Goal: Book appointment/travel/reservation

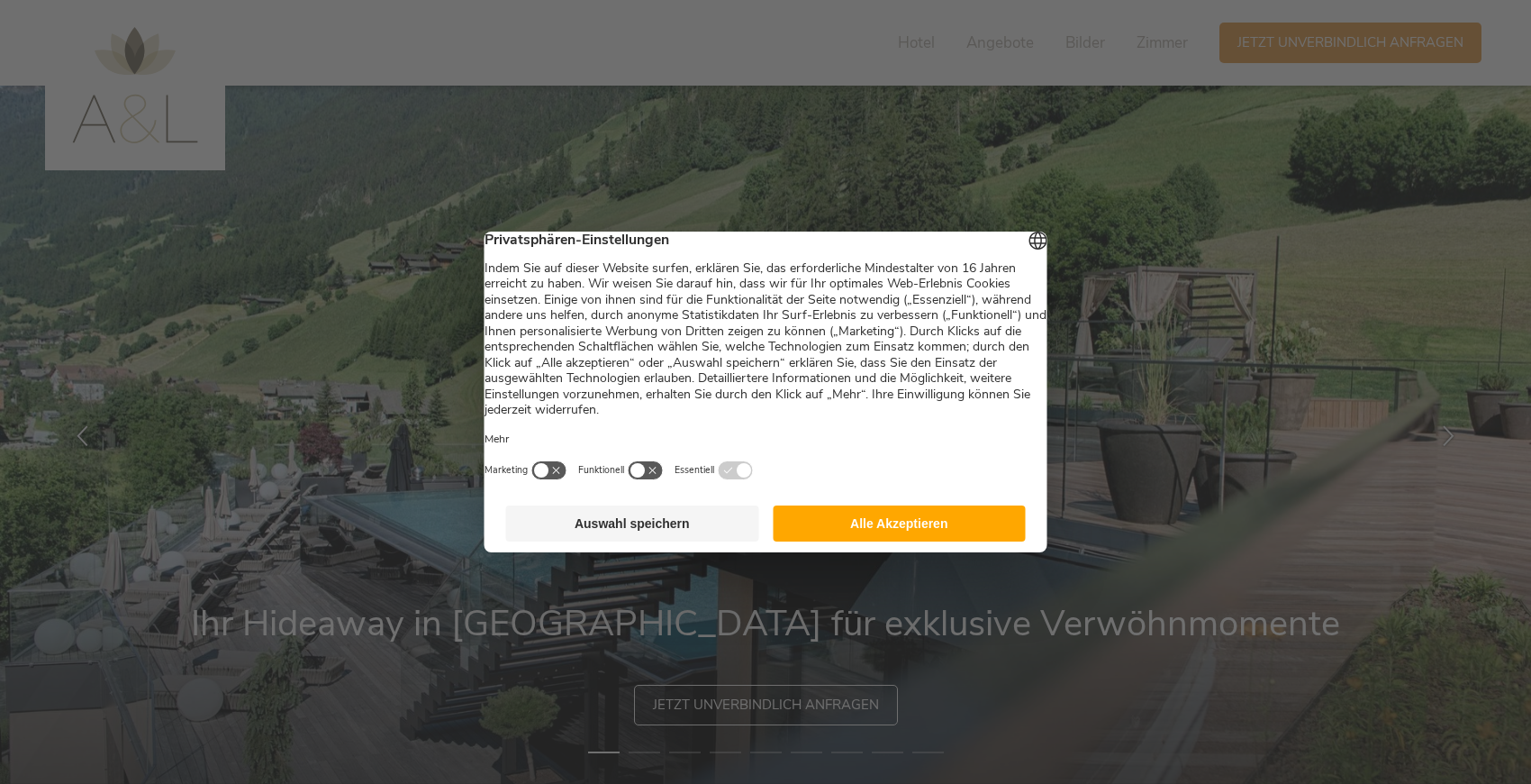
click at [881, 527] on button "Alle Akzeptieren" at bounding box center [900, 523] width 253 height 36
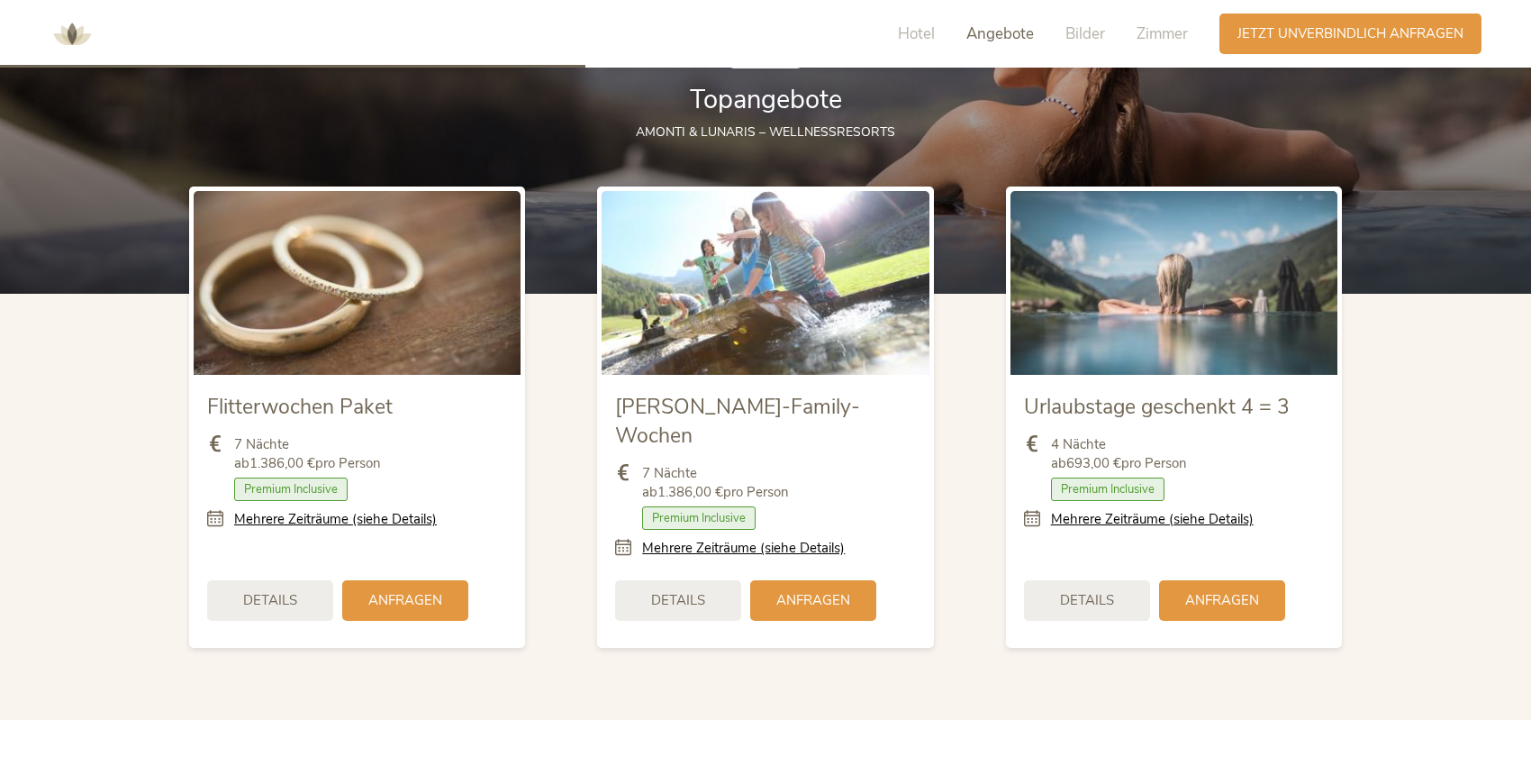
scroll to position [2076, 0]
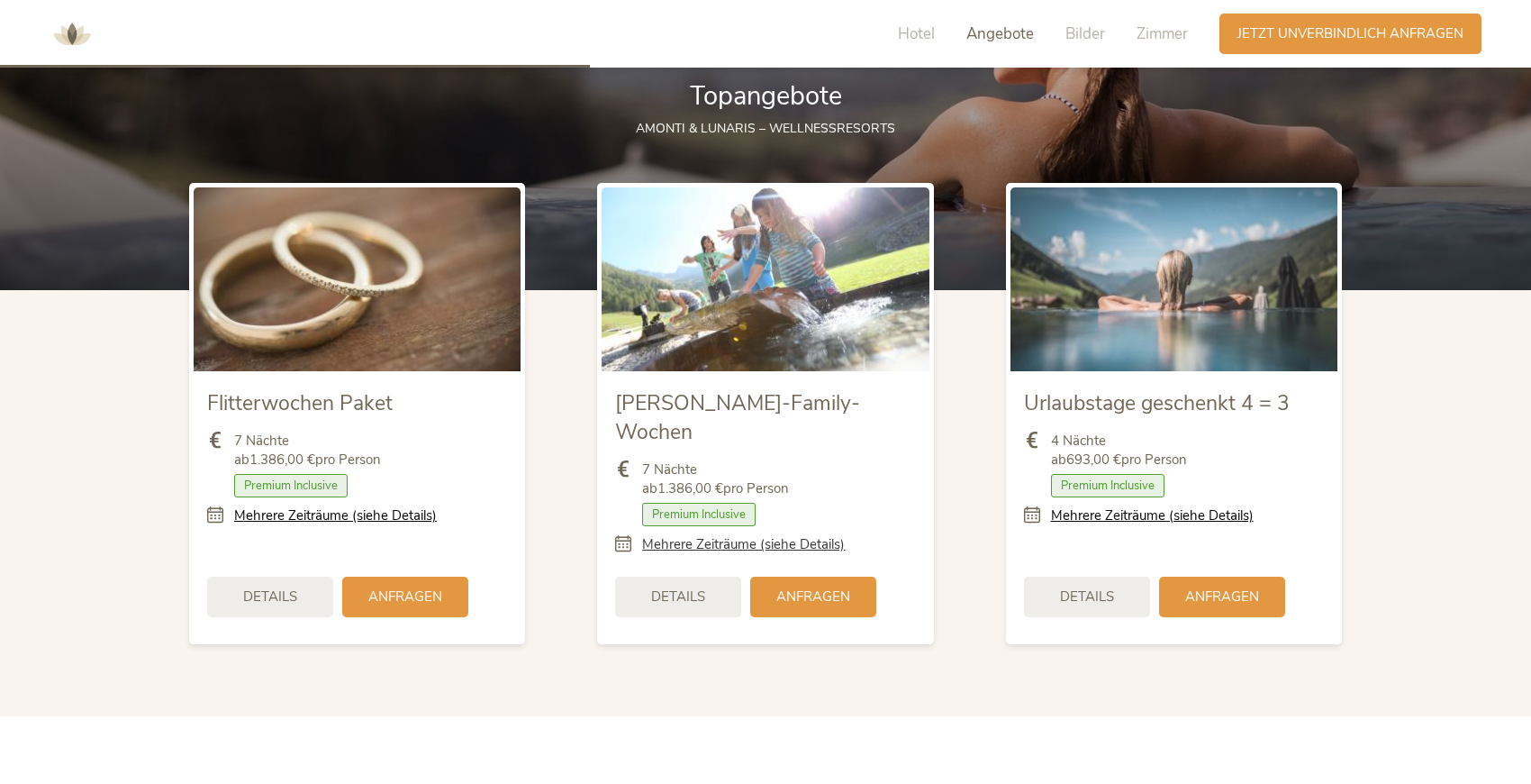
click at [730, 535] on link "Mehrere Zeiträume (siehe Details)" at bounding box center [743, 545] width 202 height 18
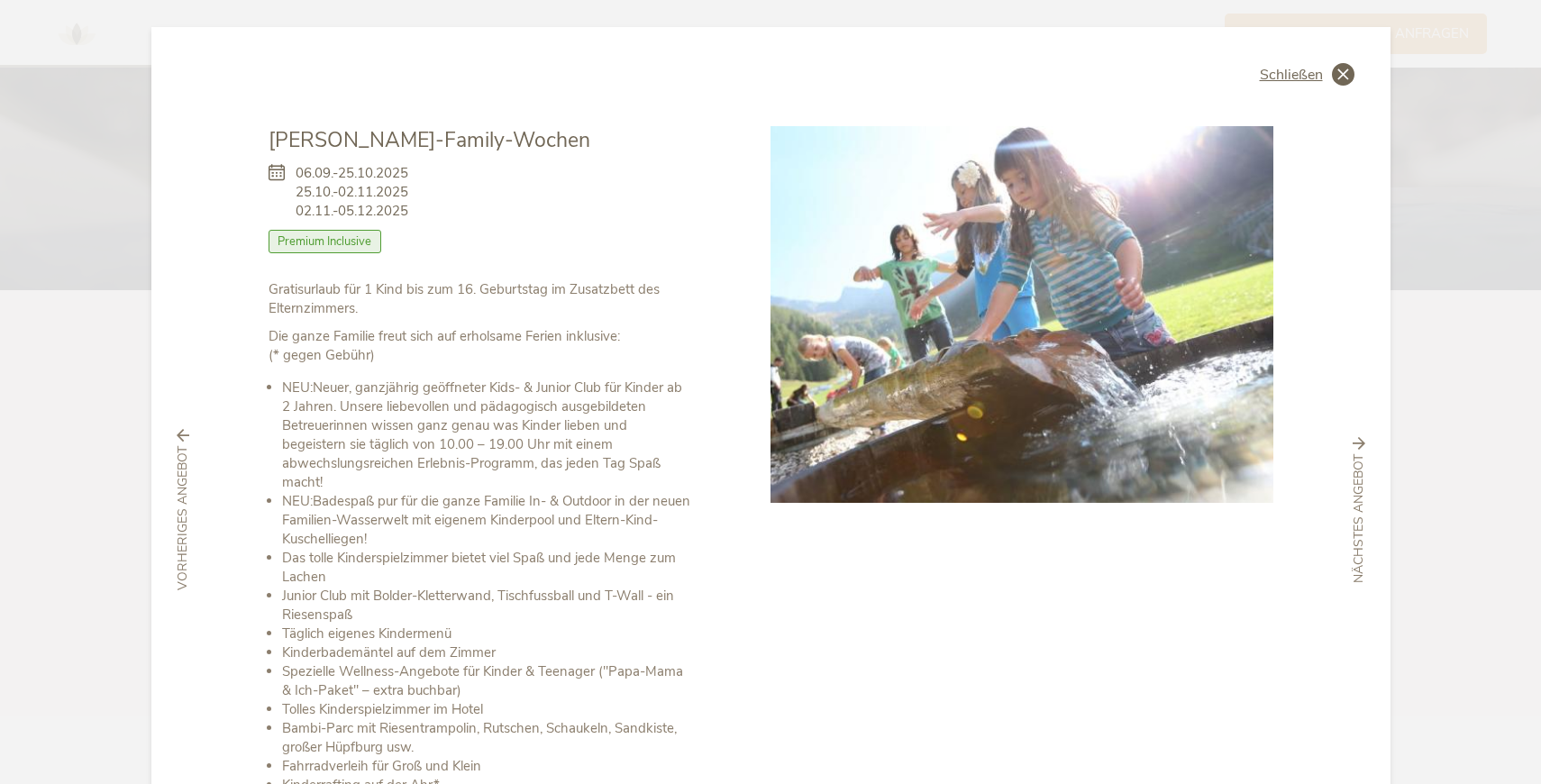
click at [1332, 78] on icon at bounding box center [1343, 74] width 22 height 22
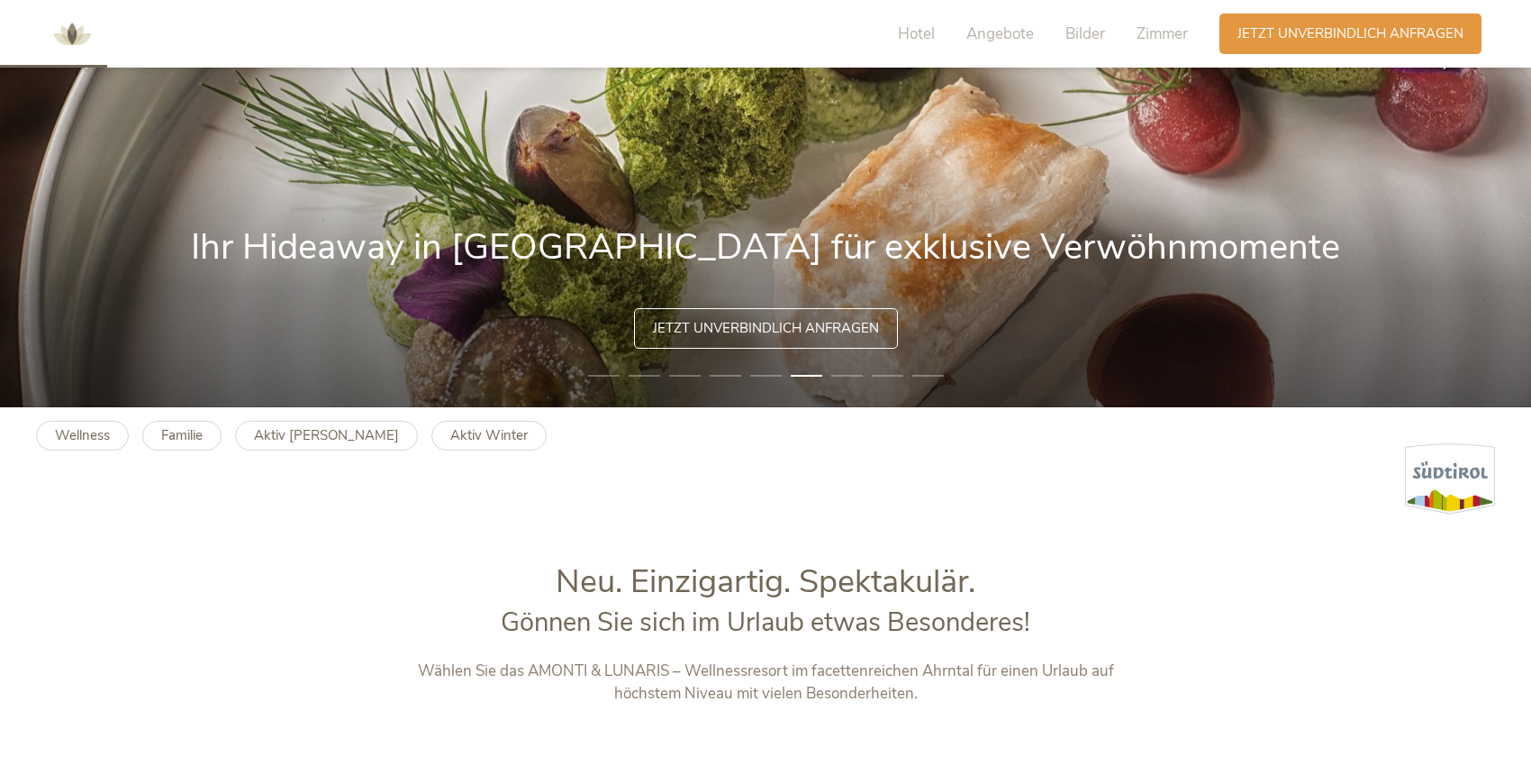
scroll to position [371, 0]
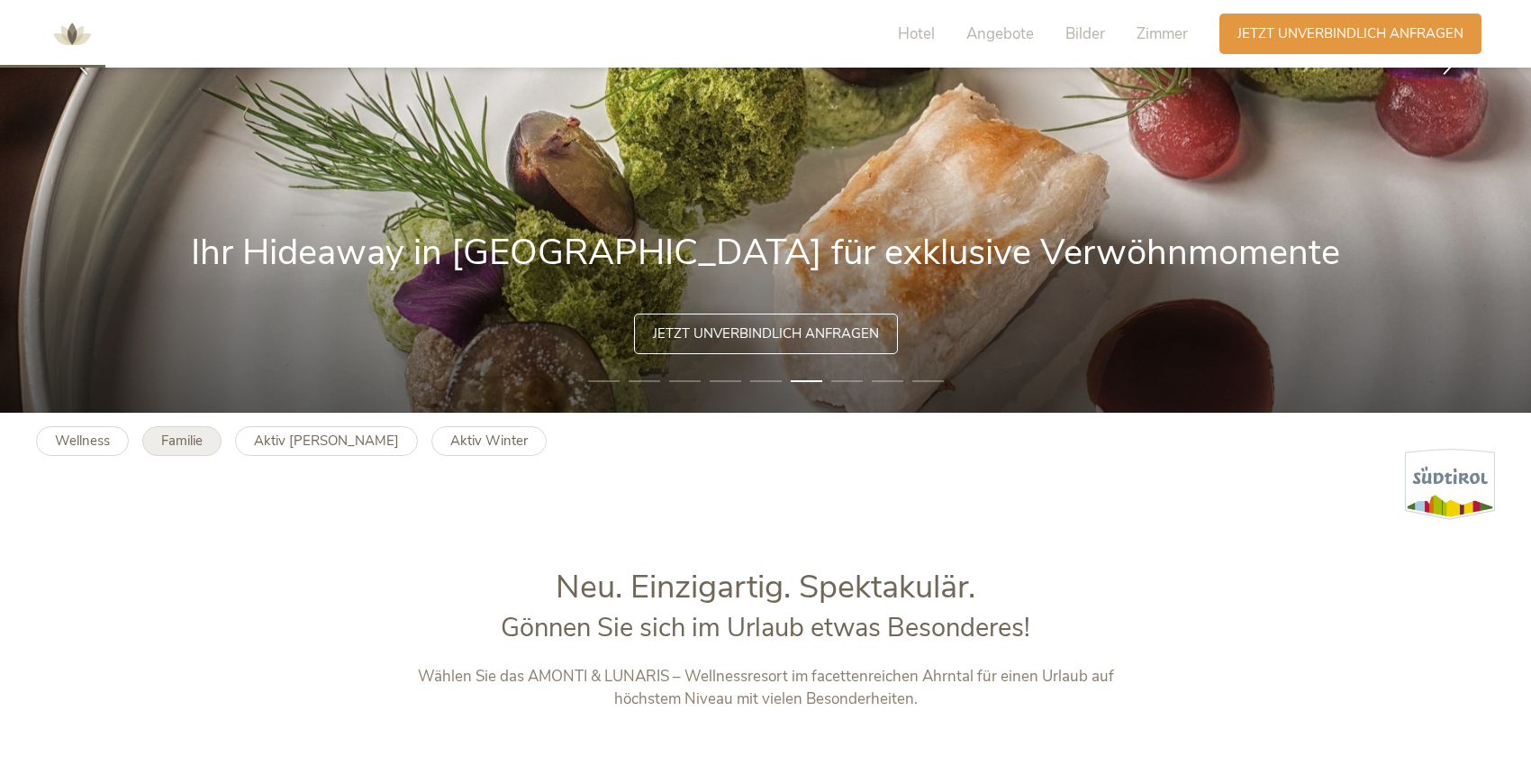
click at [201, 432] on b "Familie" at bounding box center [181, 440] width 42 height 18
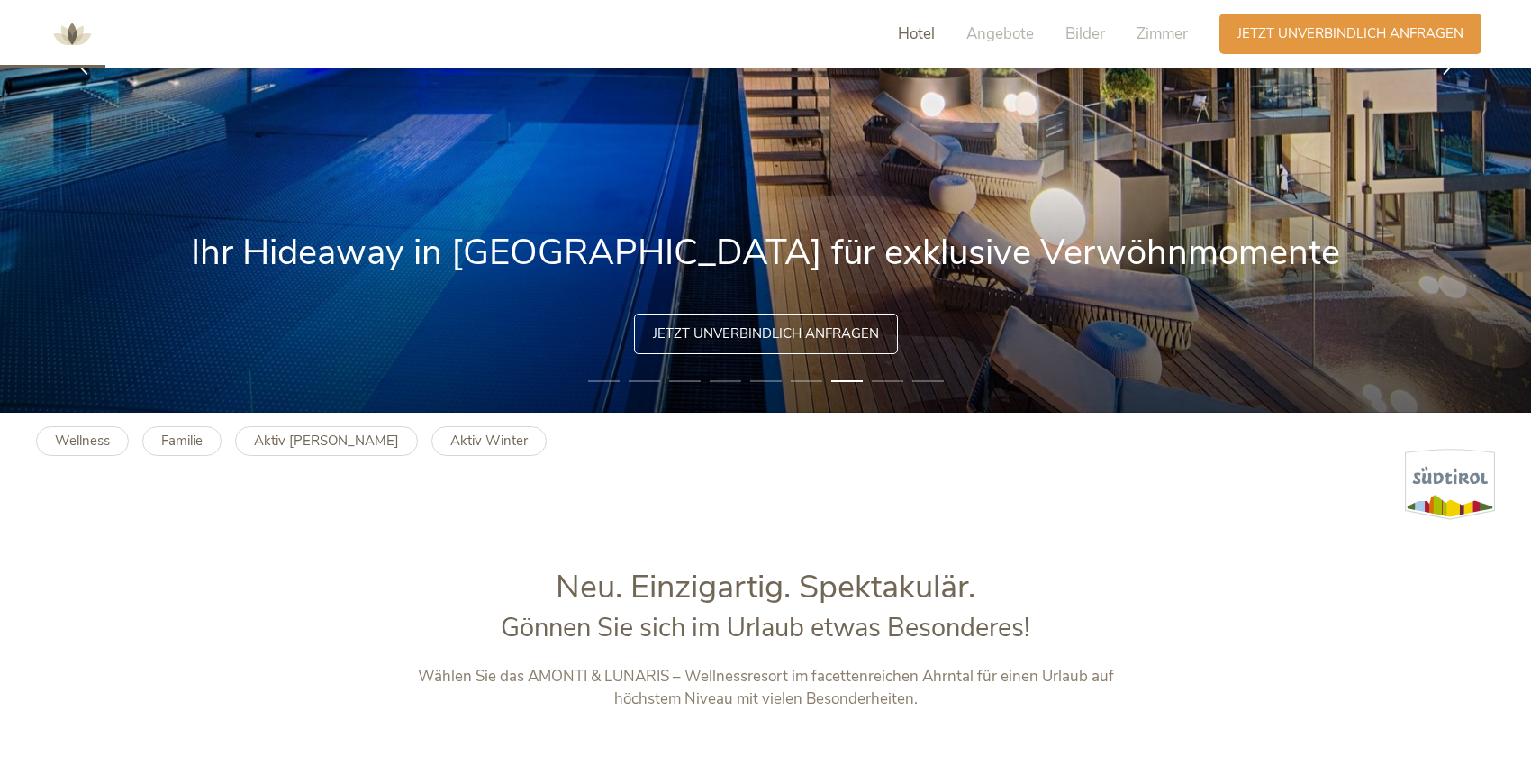
click at [921, 37] on span "Hotel" at bounding box center [916, 33] width 37 height 20
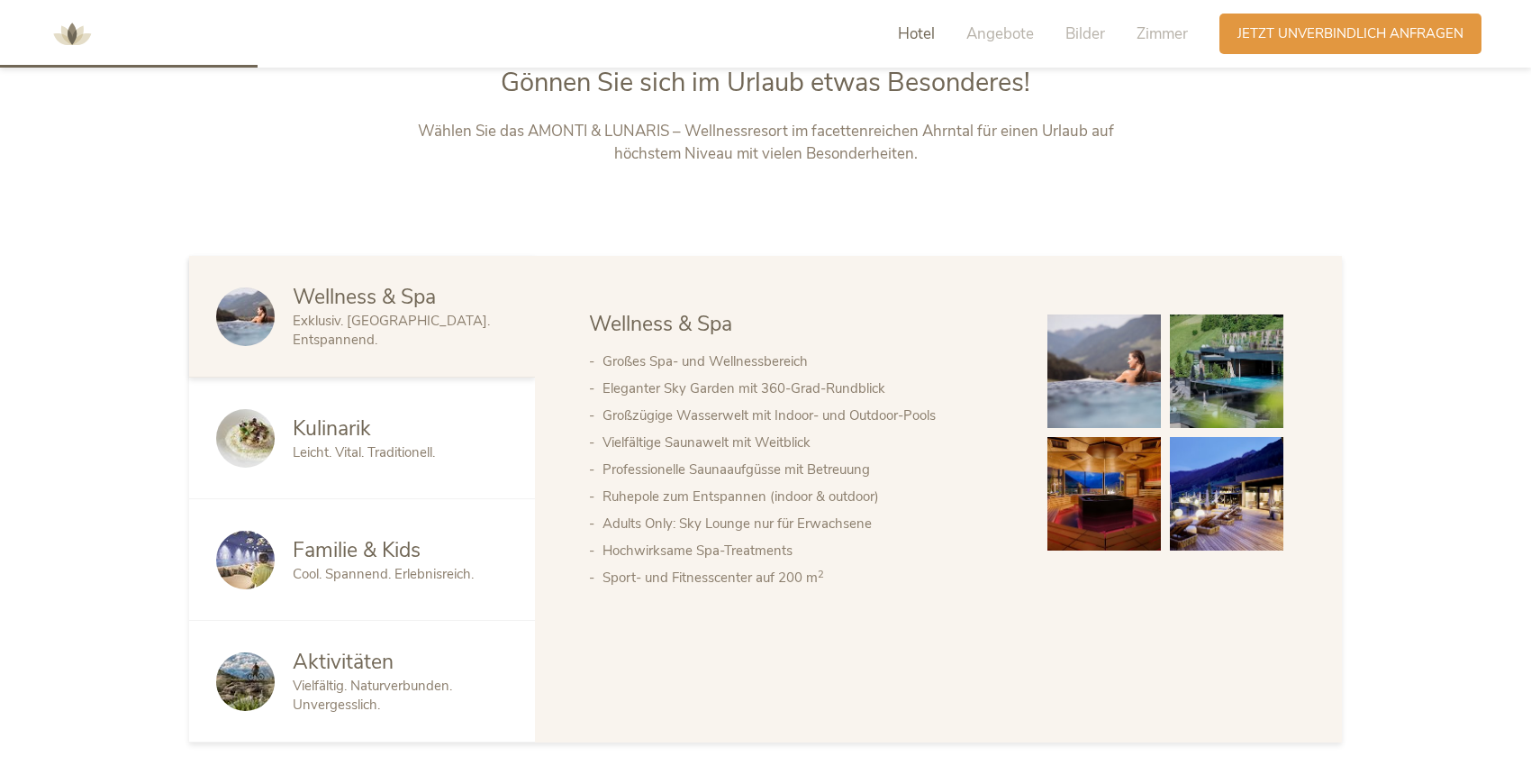
scroll to position [917, 0]
click at [382, 537] on span "Familie & Kids" at bounding box center [357, 549] width 128 height 28
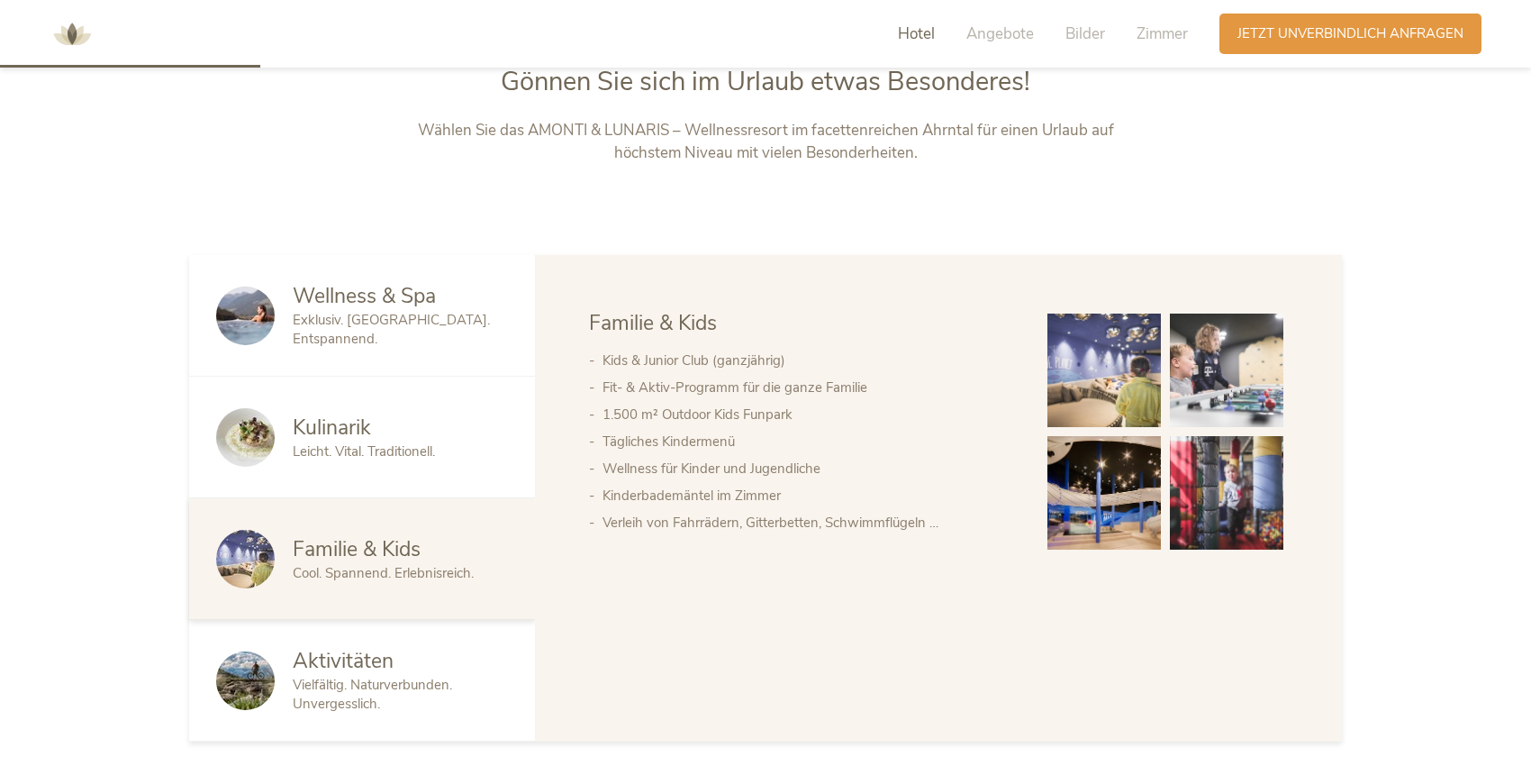
click at [1108, 357] on img at bounding box center [1104, 370] width 114 height 114
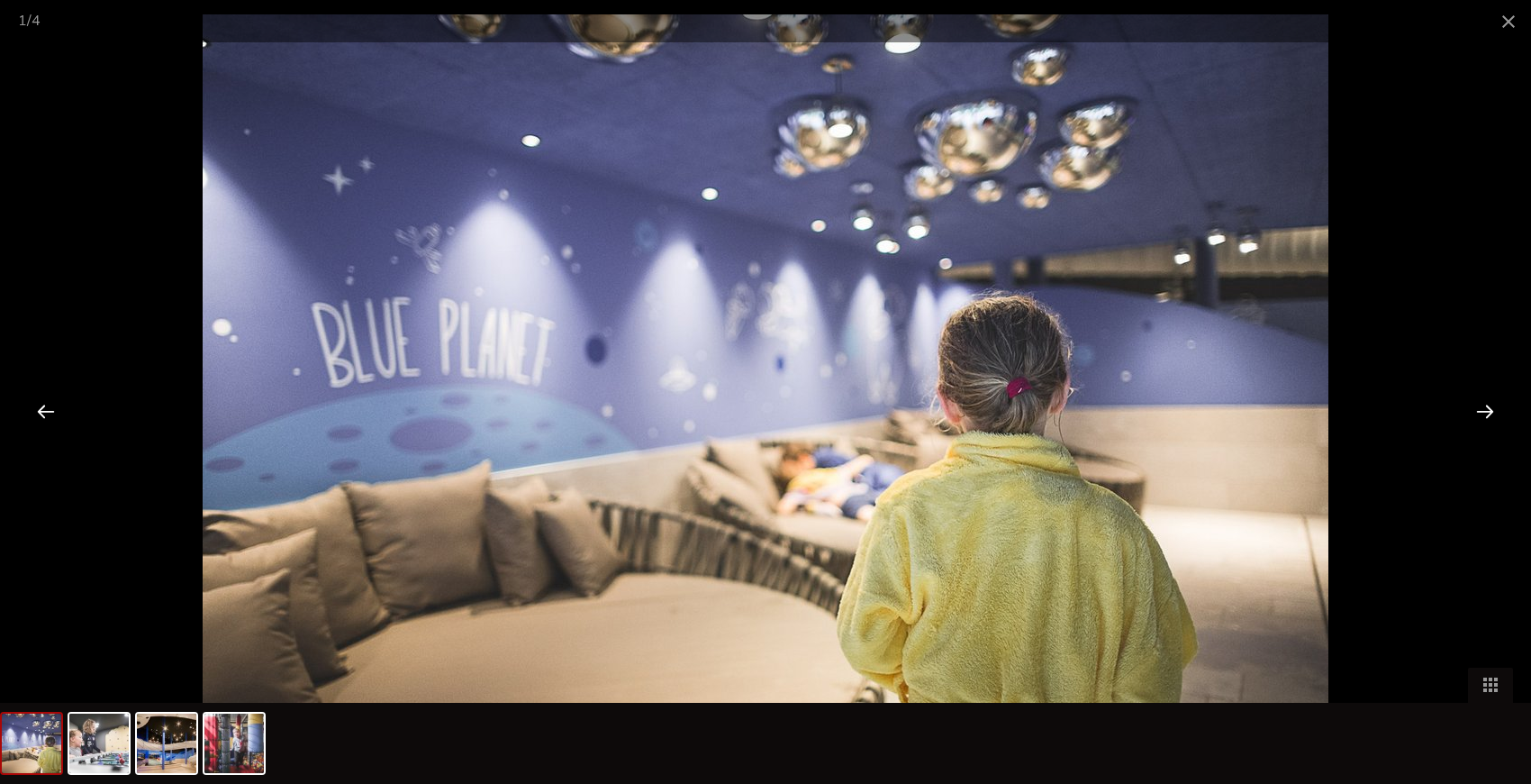
click at [1500, 398] on div at bounding box center [1486, 410] width 55 height 55
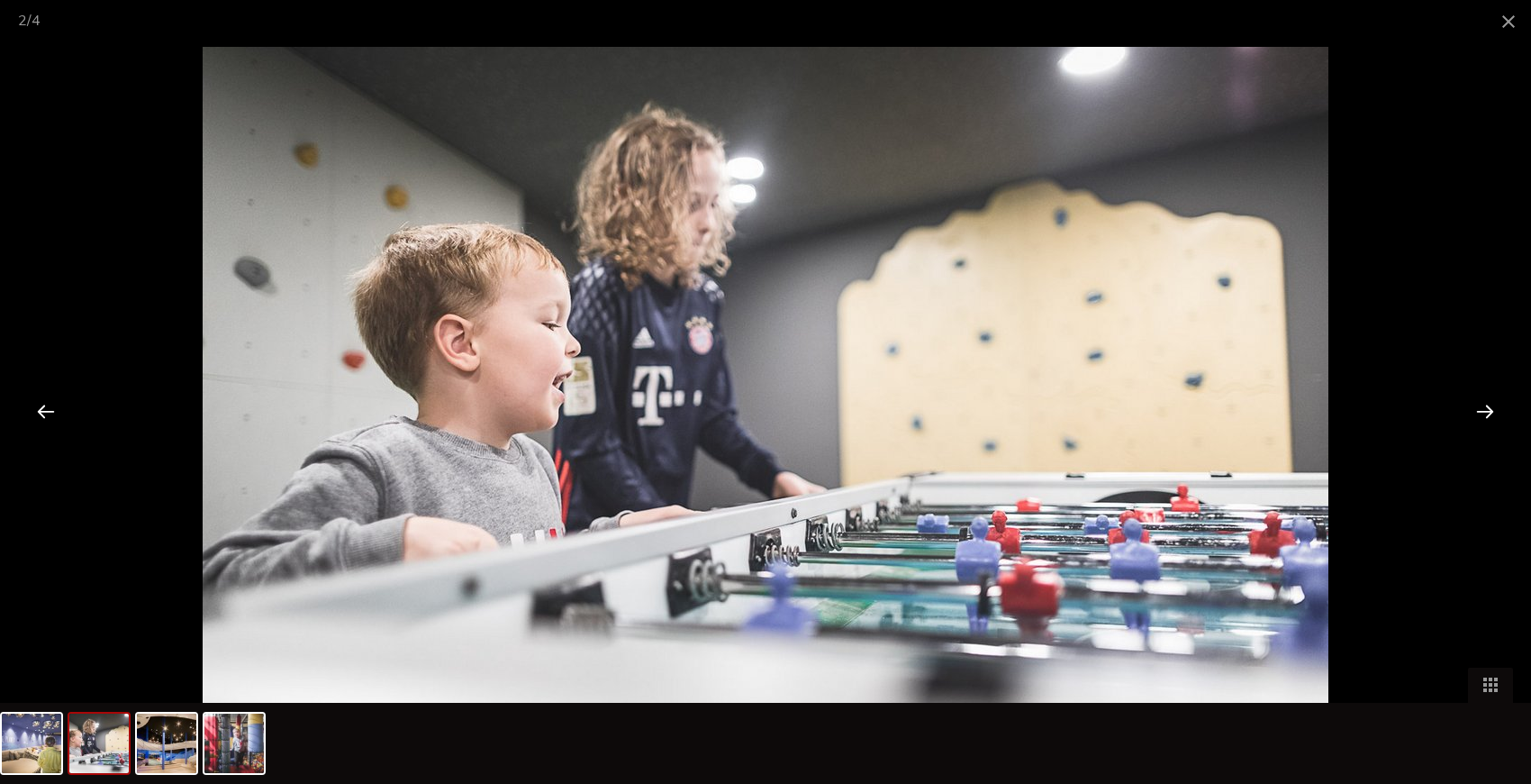
click at [1500, 398] on div at bounding box center [1486, 410] width 55 height 55
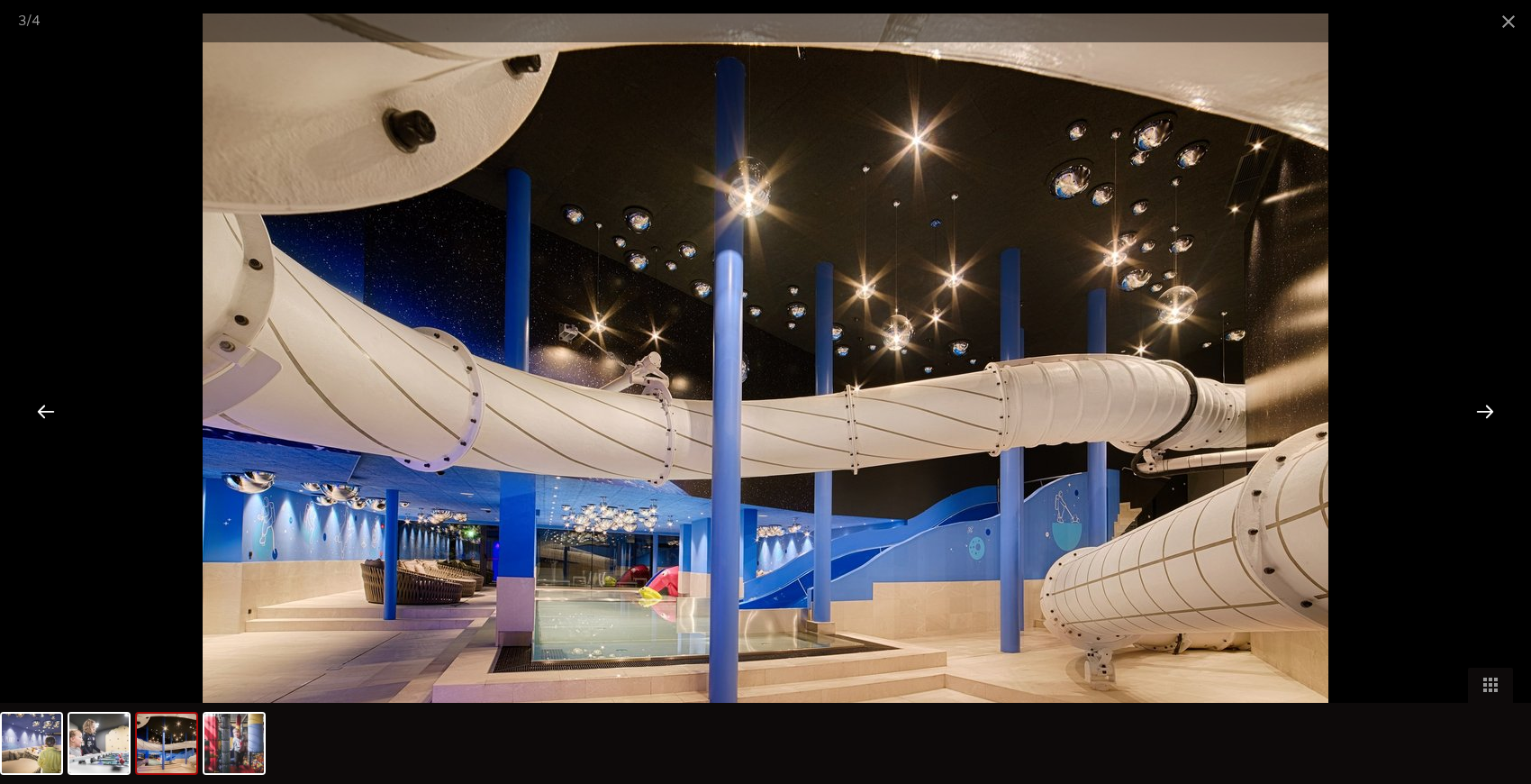
click at [1500, 398] on div at bounding box center [1486, 410] width 55 height 55
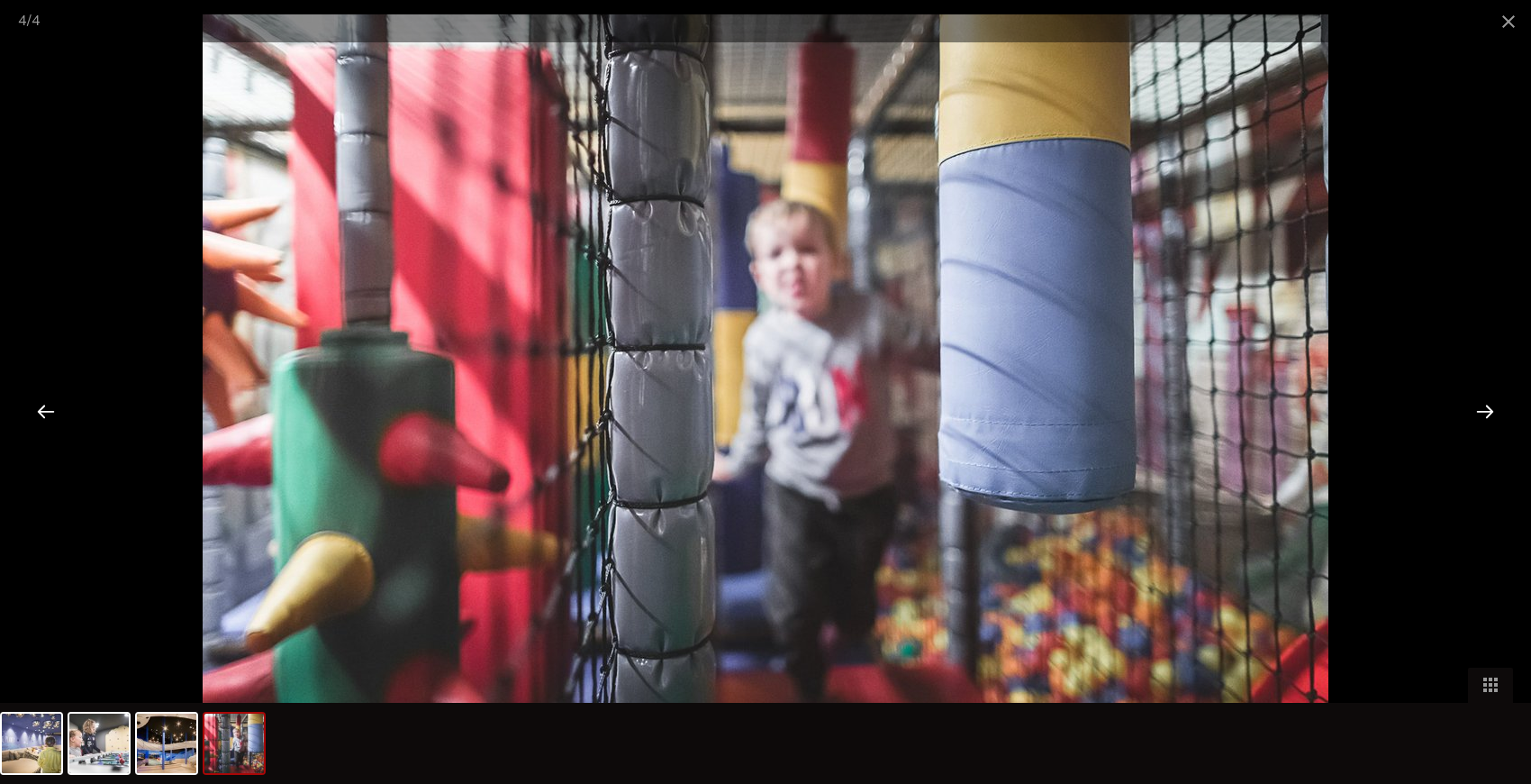
click at [1500, 398] on div at bounding box center [1486, 410] width 55 height 55
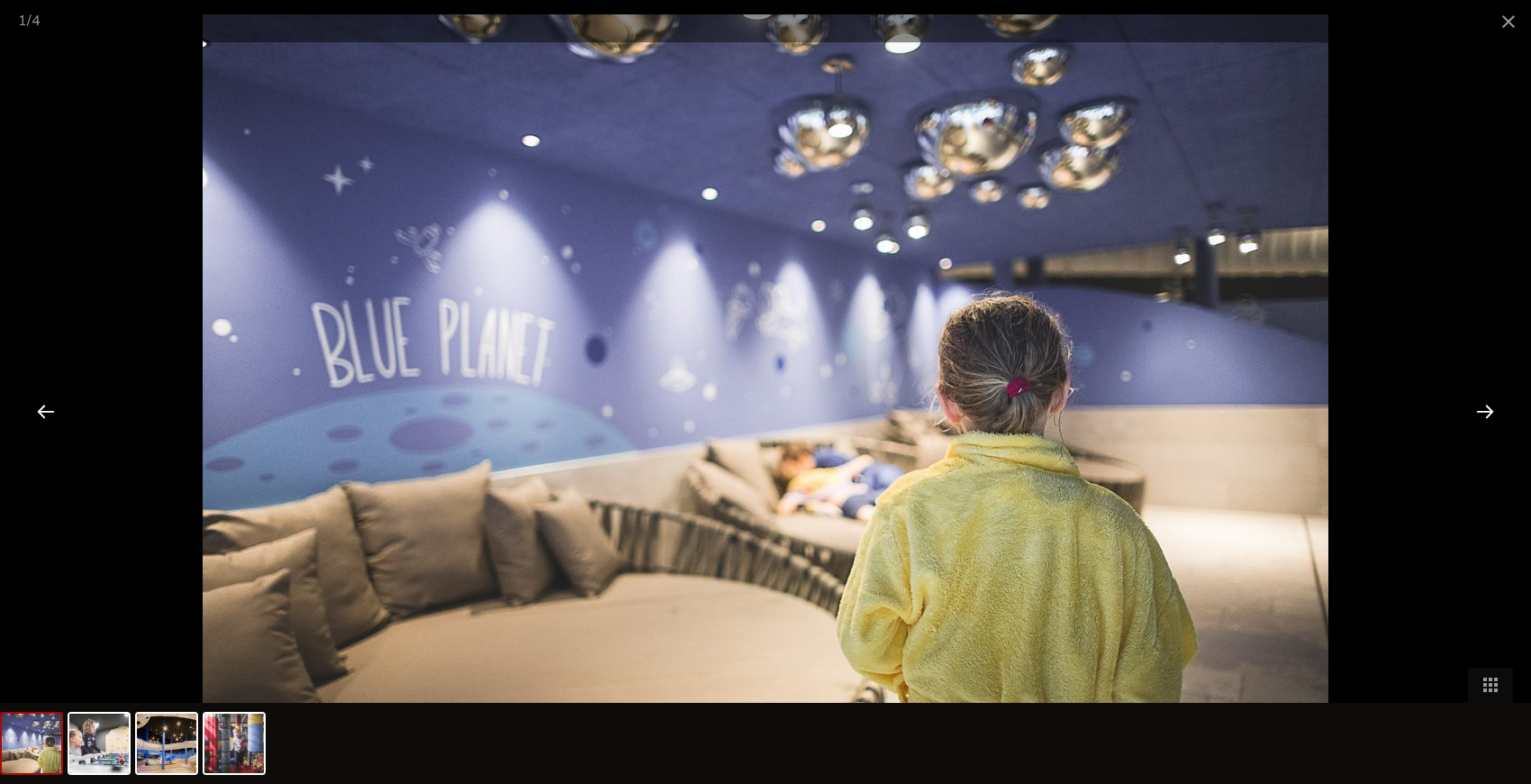
click at [1500, 398] on div at bounding box center [1486, 410] width 55 height 55
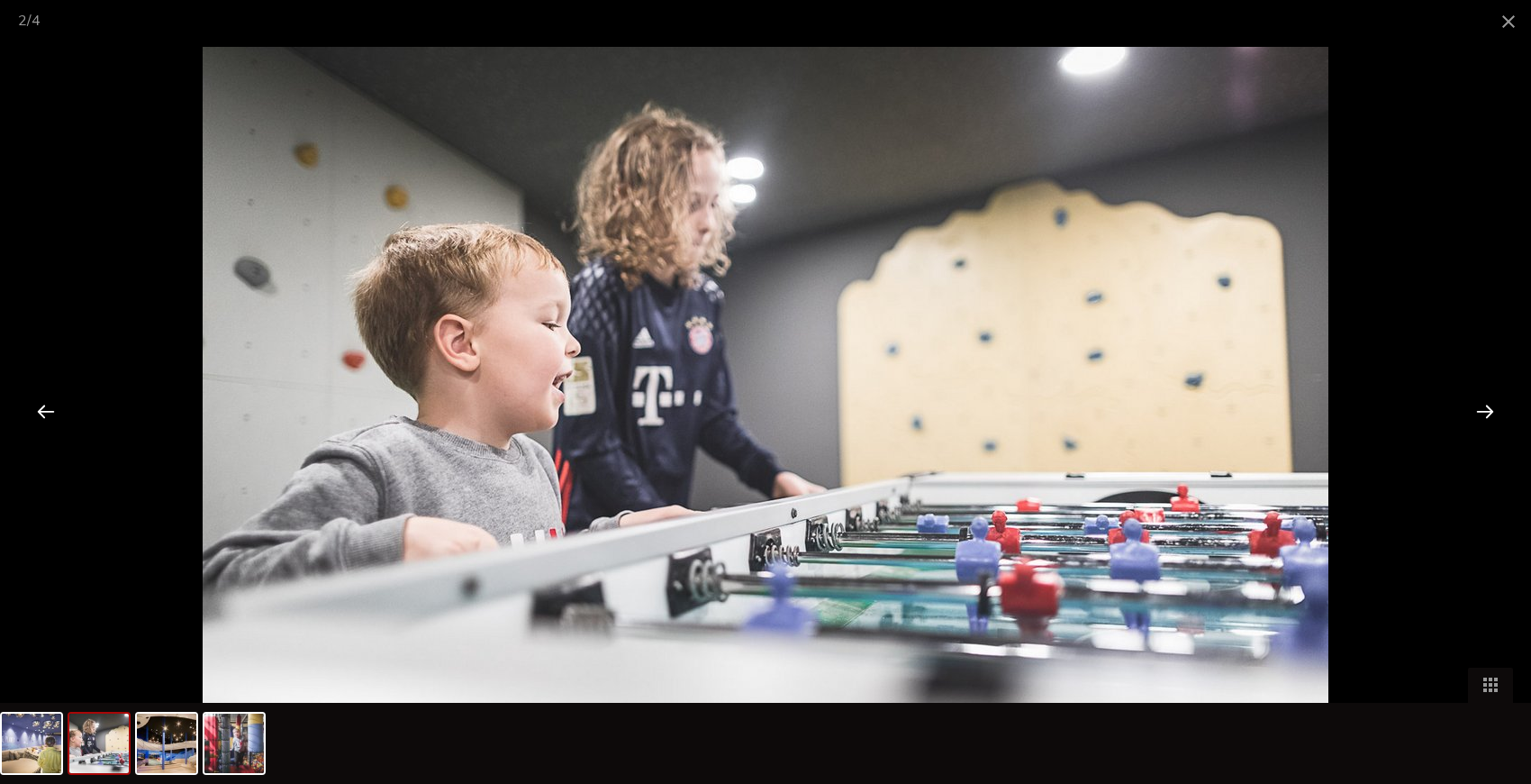
click at [1500, 398] on div at bounding box center [1486, 410] width 55 height 55
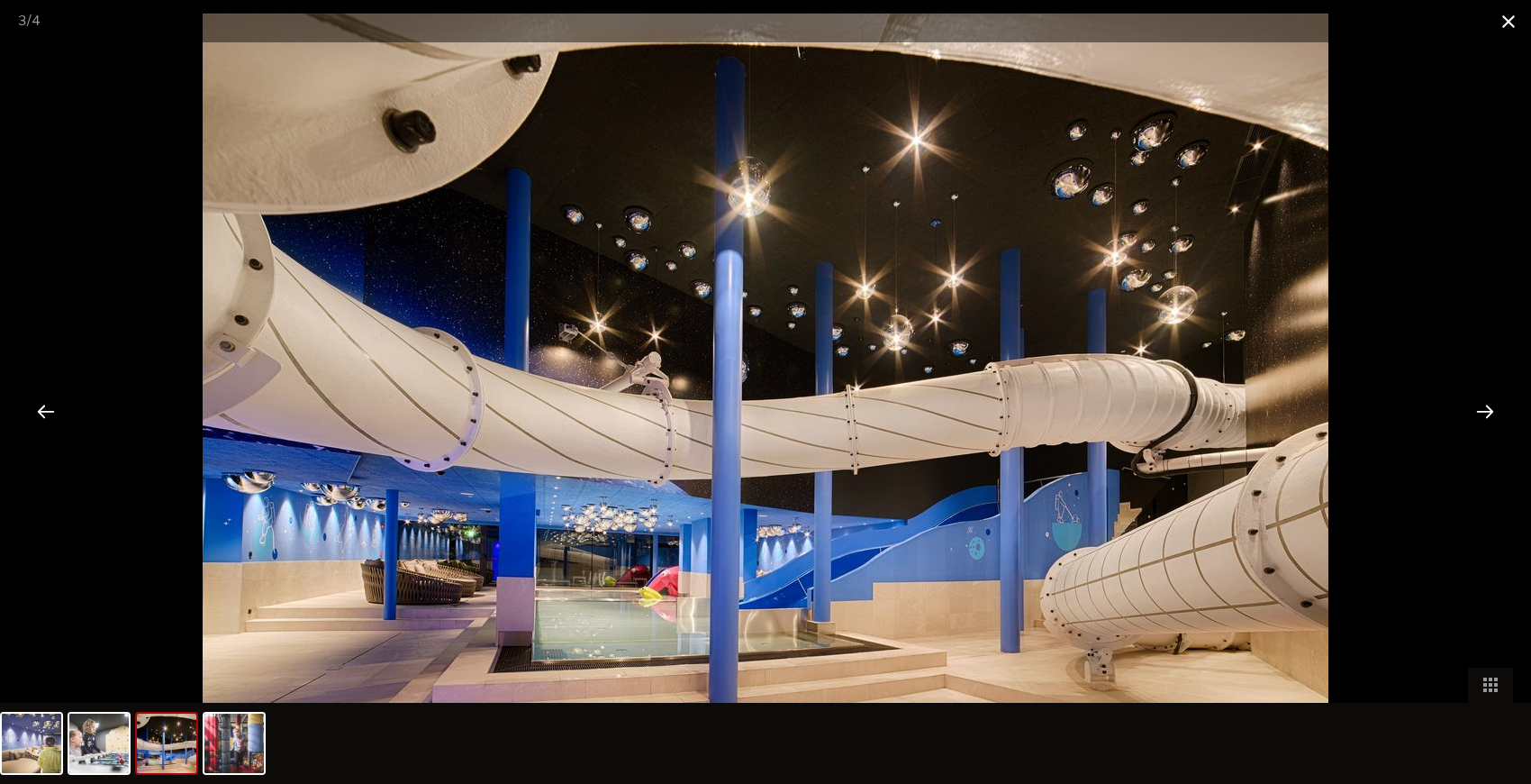
click at [1513, 28] on span at bounding box center [1509, 21] width 45 height 43
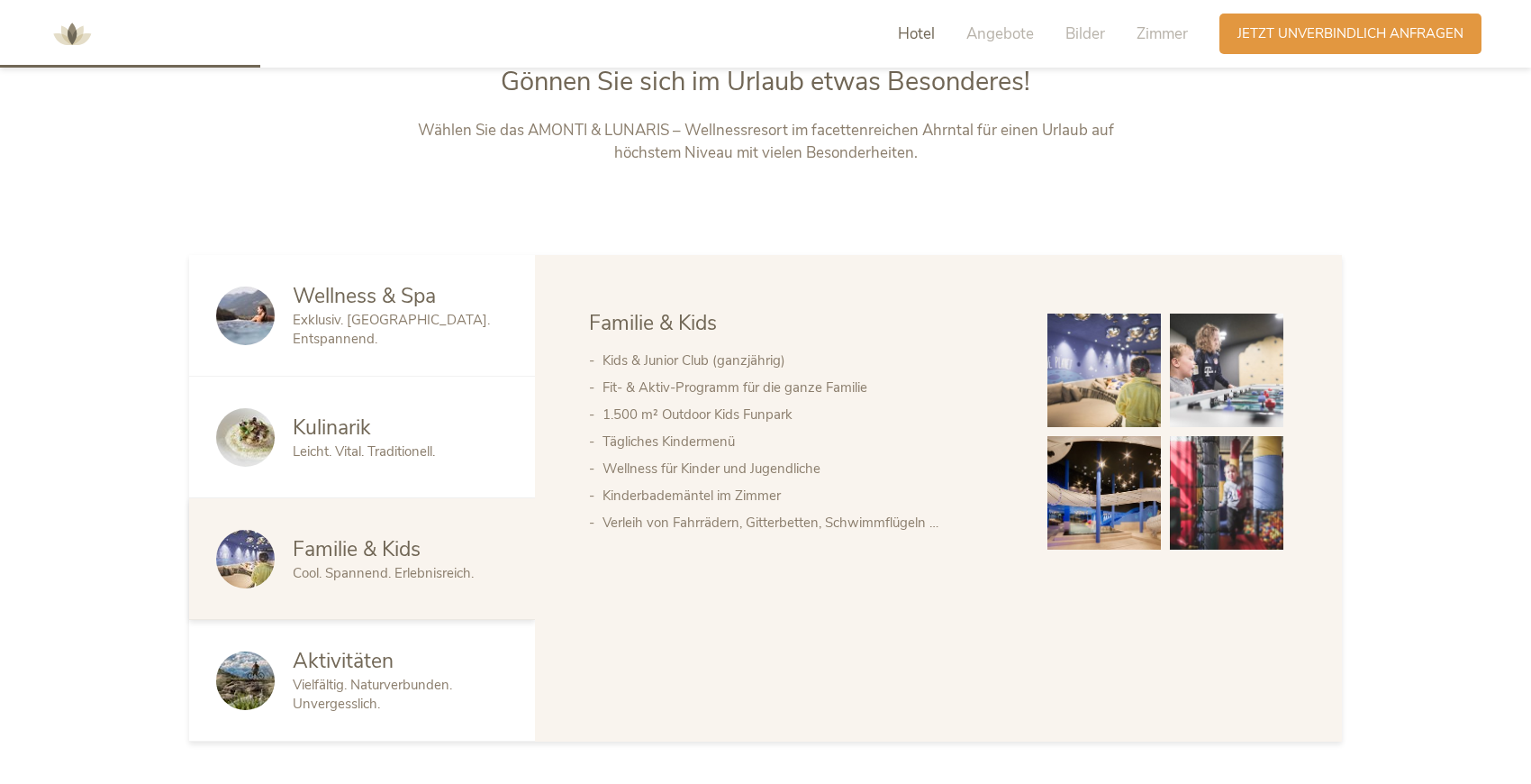
click at [473, 647] on div "Aktivitäten" at bounding box center [400, 661] width 215 height 29
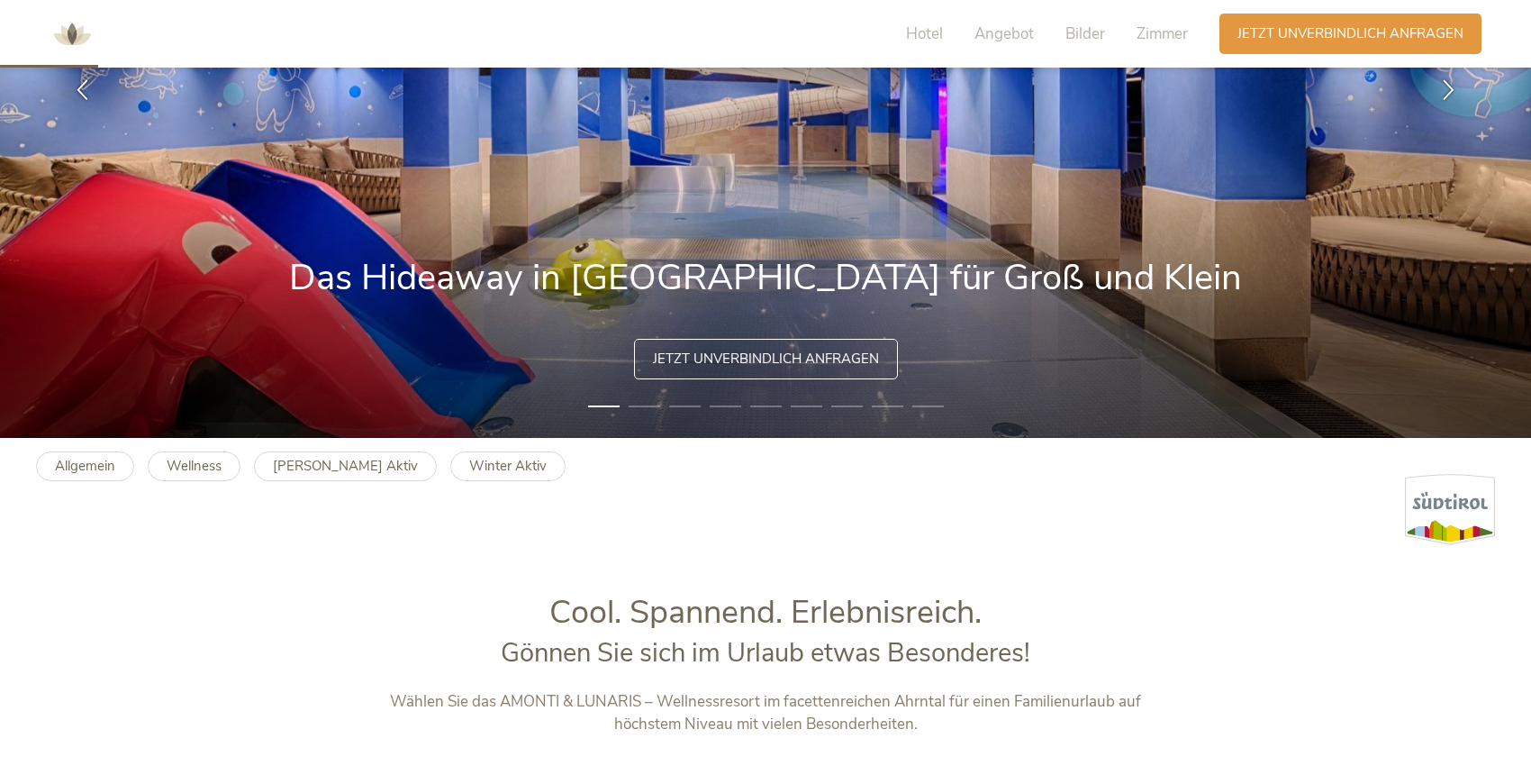
scroll to position [354, 0]
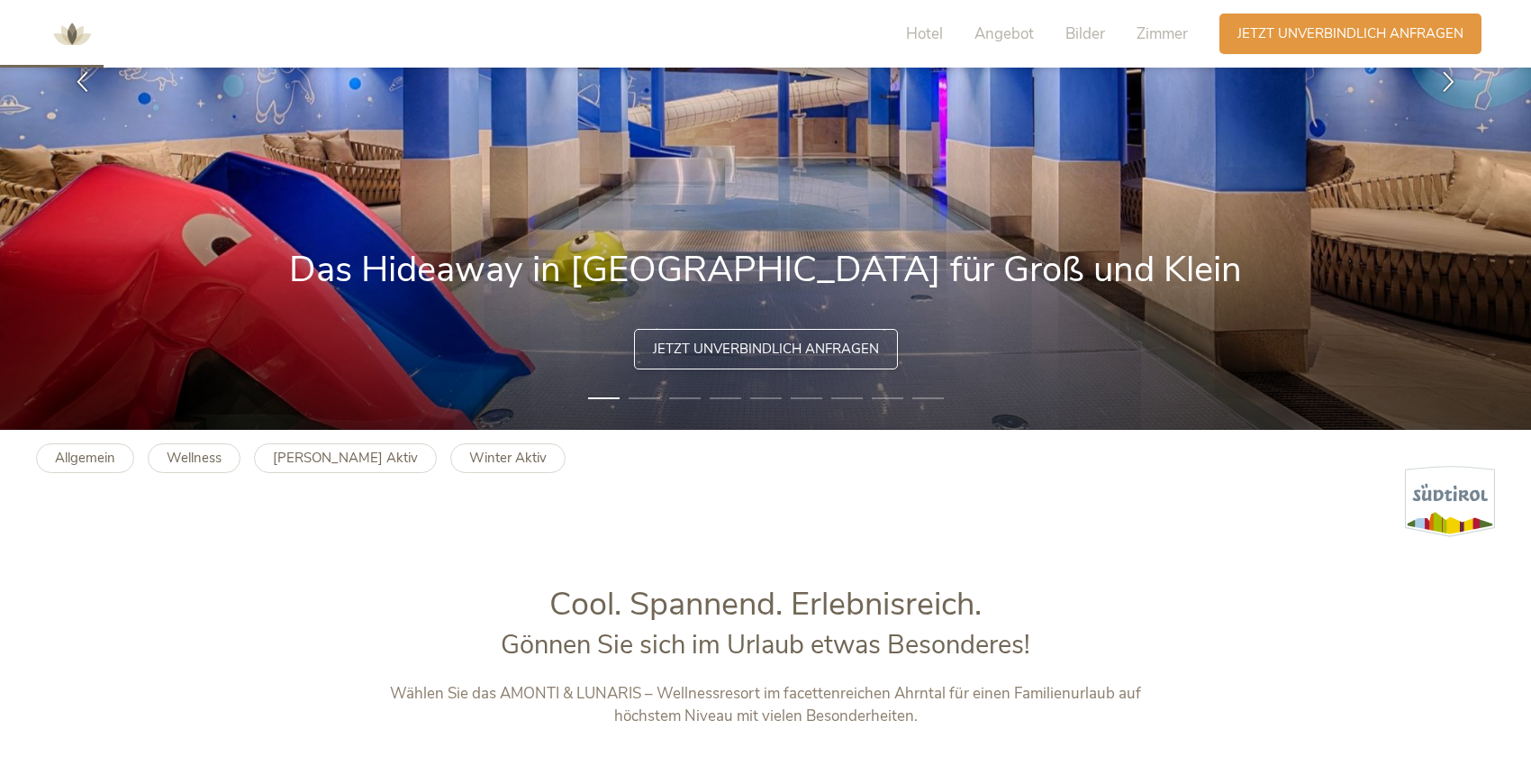
click at [808, 349] on span "Jetzt unverbindlich anfragen" at bounding box center [766, 349] width 227 height 18
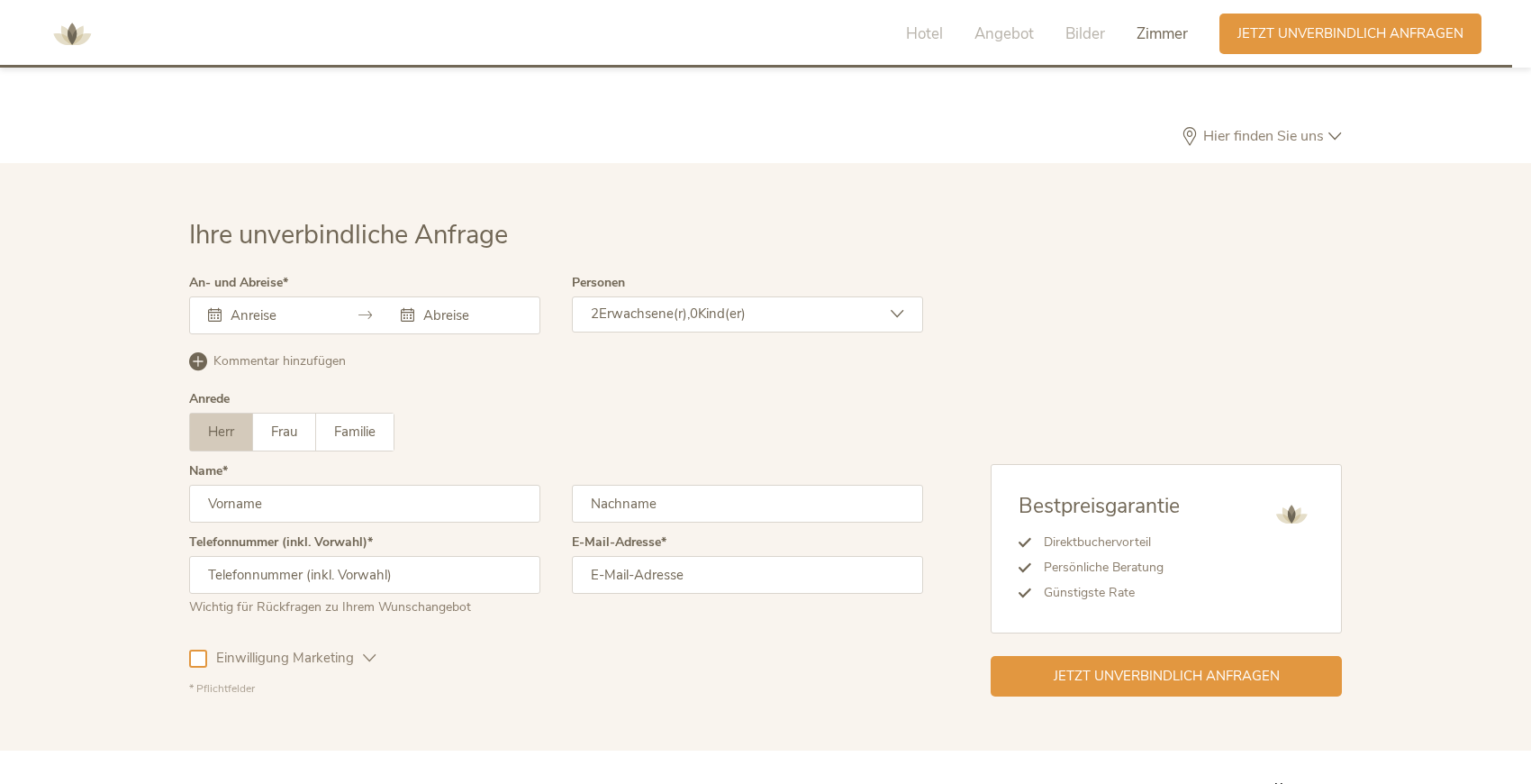
scroll to position [5252, 0]
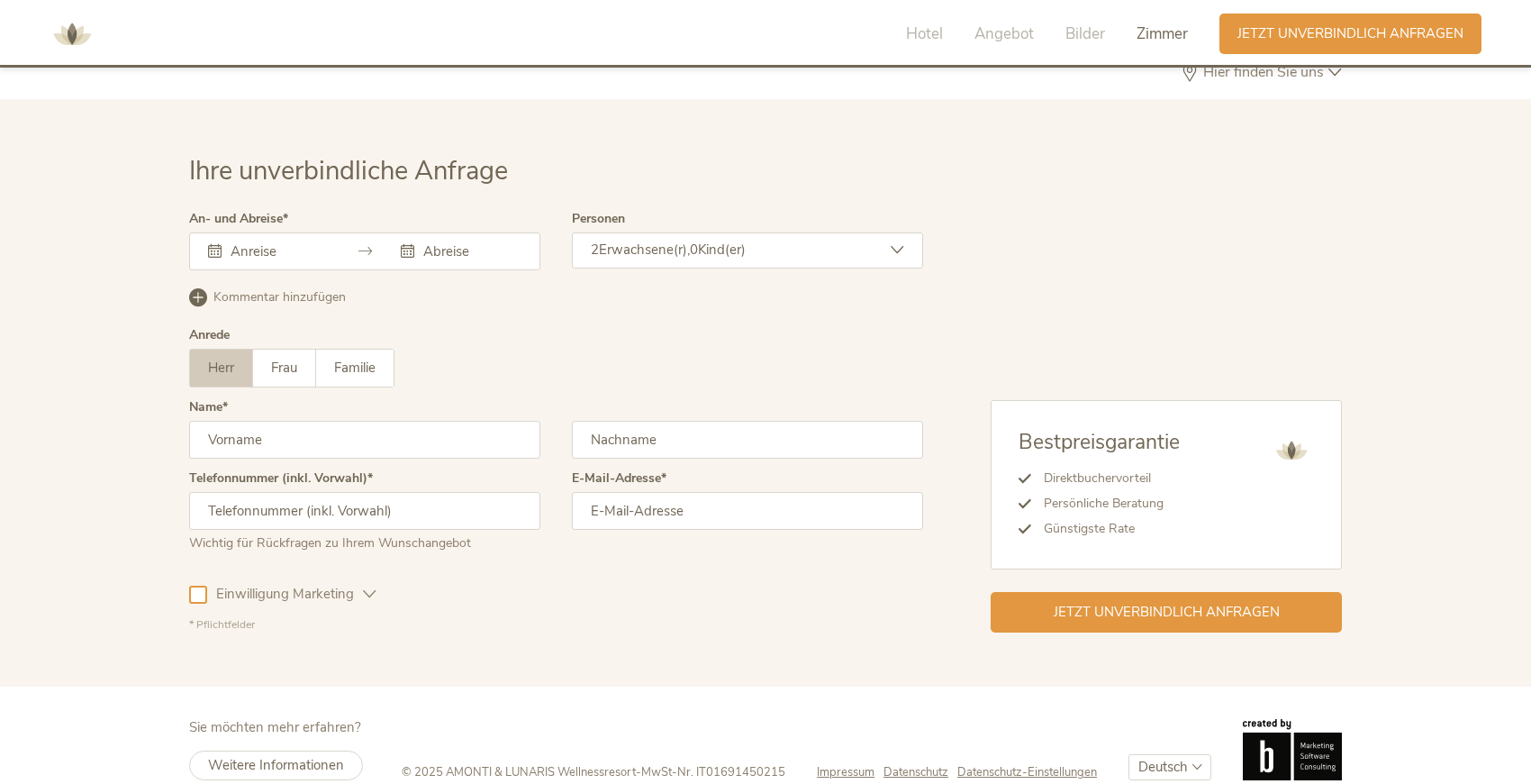
click at [361, 244] on icon at bounding box center [365, 251] width 14 height 14
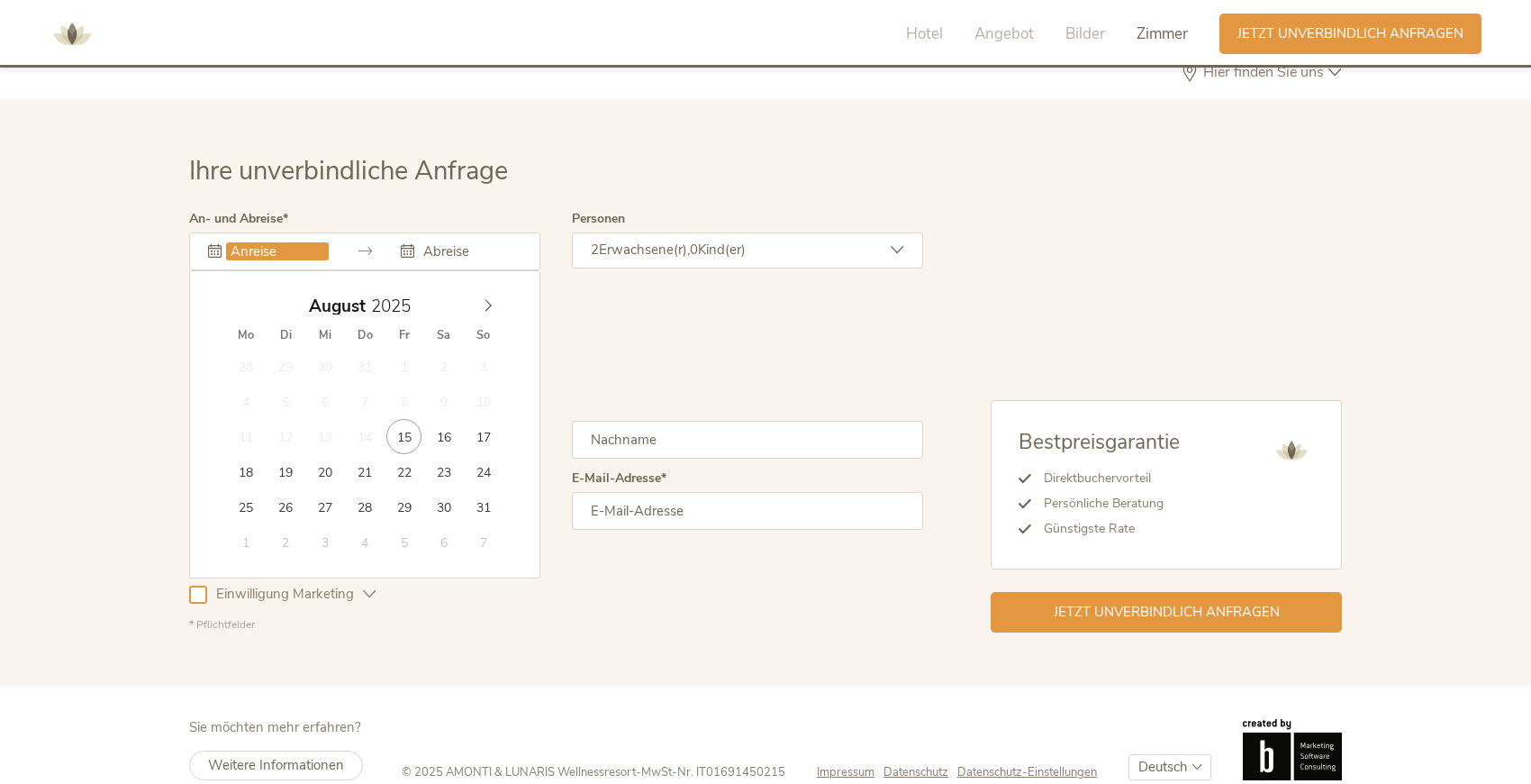
click at [237, 242] on input "text" at bounding box center [277, 251] width 103 height 18
type input "22.08.2025"
type input "29.08.2025"
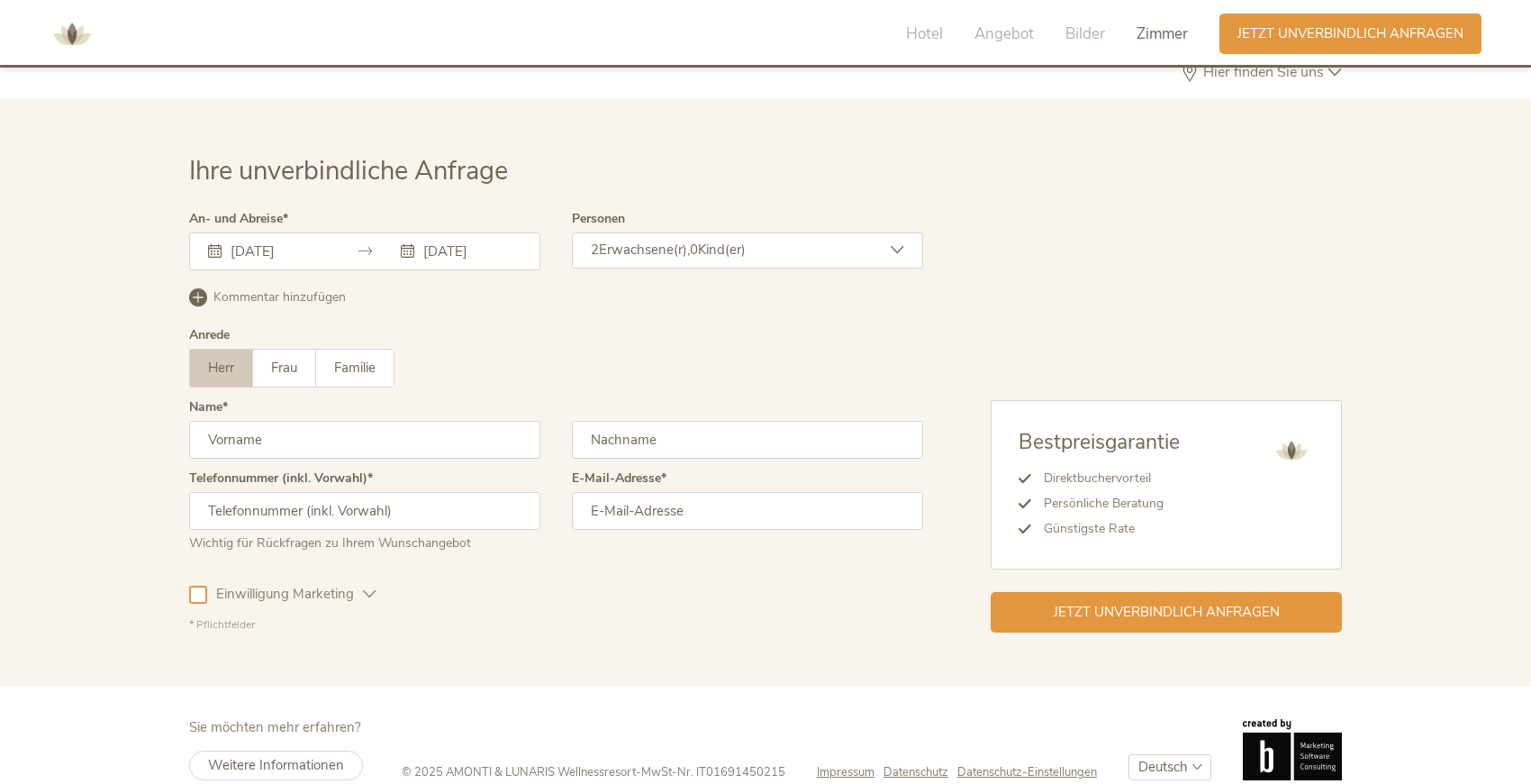
click at [283, 421] on input "text" at bounding box center [365, 439] width 351 height 38
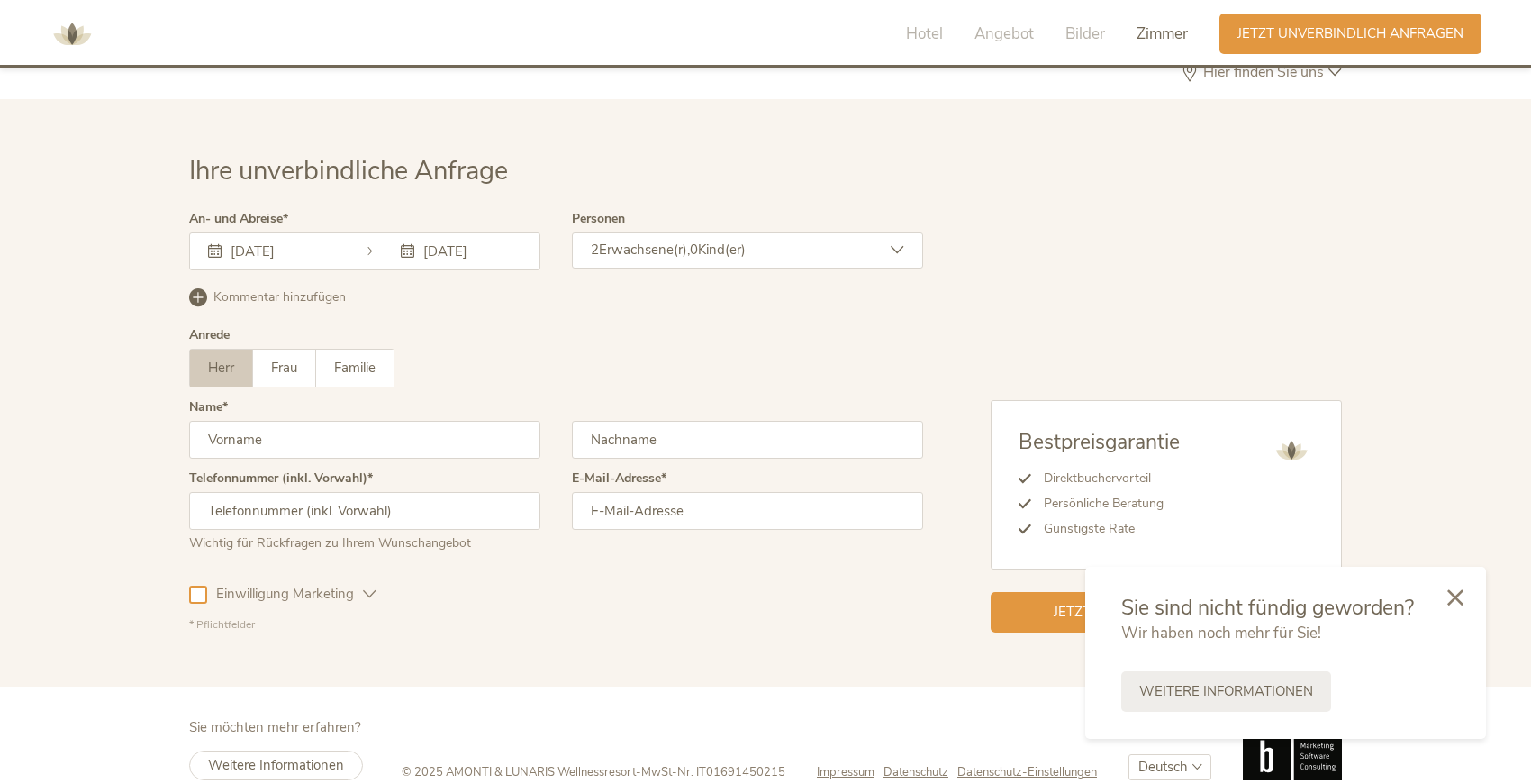
type input "Viktor"
type input "Schulz"
click at [607, 492] on input "email" at bounding box center [748, 510] width 351 height 38
type input "viktor.schulz88@googlemail.com"
click at [371, 587] on icon at bounding box center [370, 594] width 14 height 14
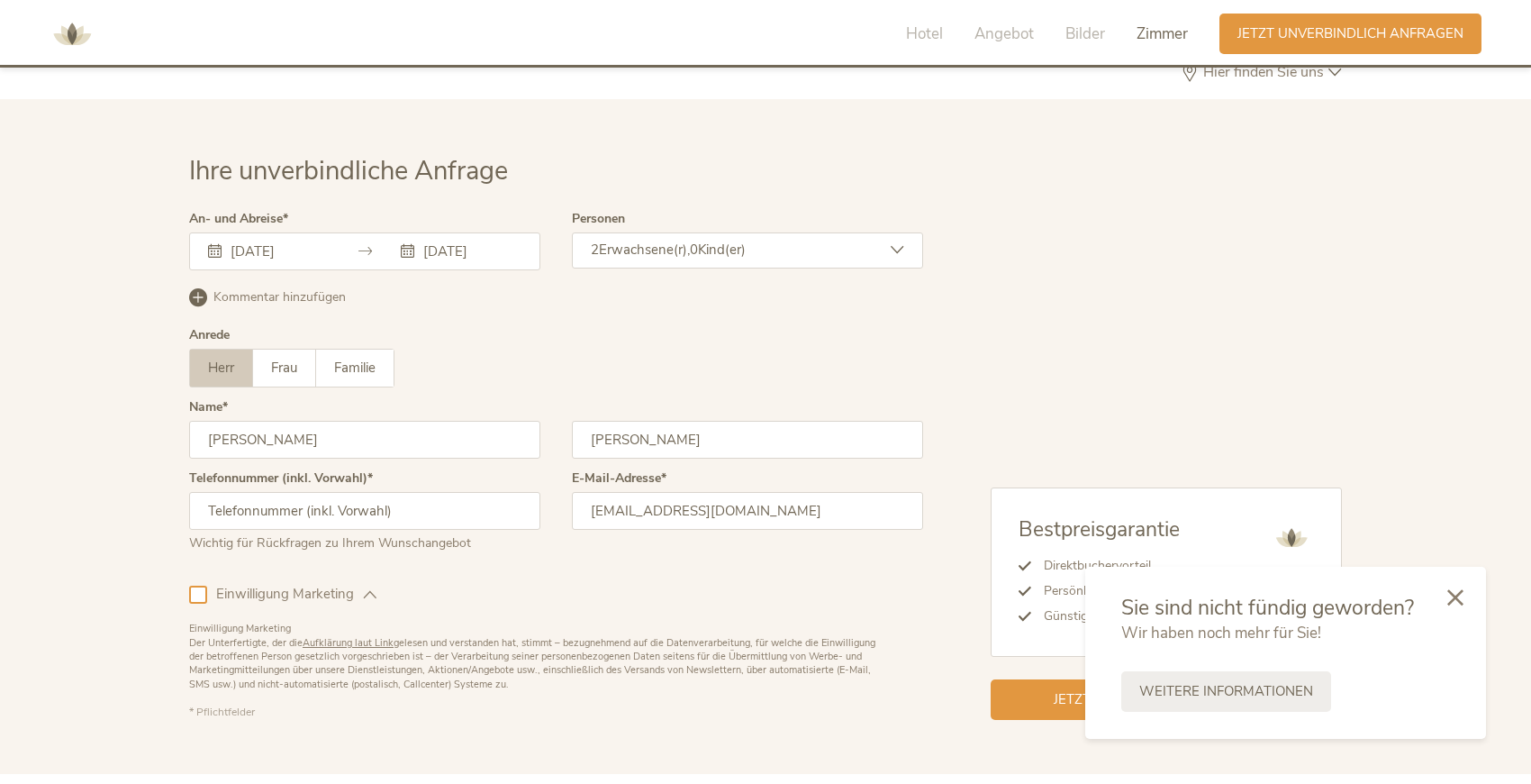
click at [371, 584] on div "Einwilligung Marketing" at bounding box center [291, 594] width 169 height 18
click at [767, 232] on div "2 Erwachsene(r), 0 Kind(er)" at bounding box center [748, 250] width 351 height 36
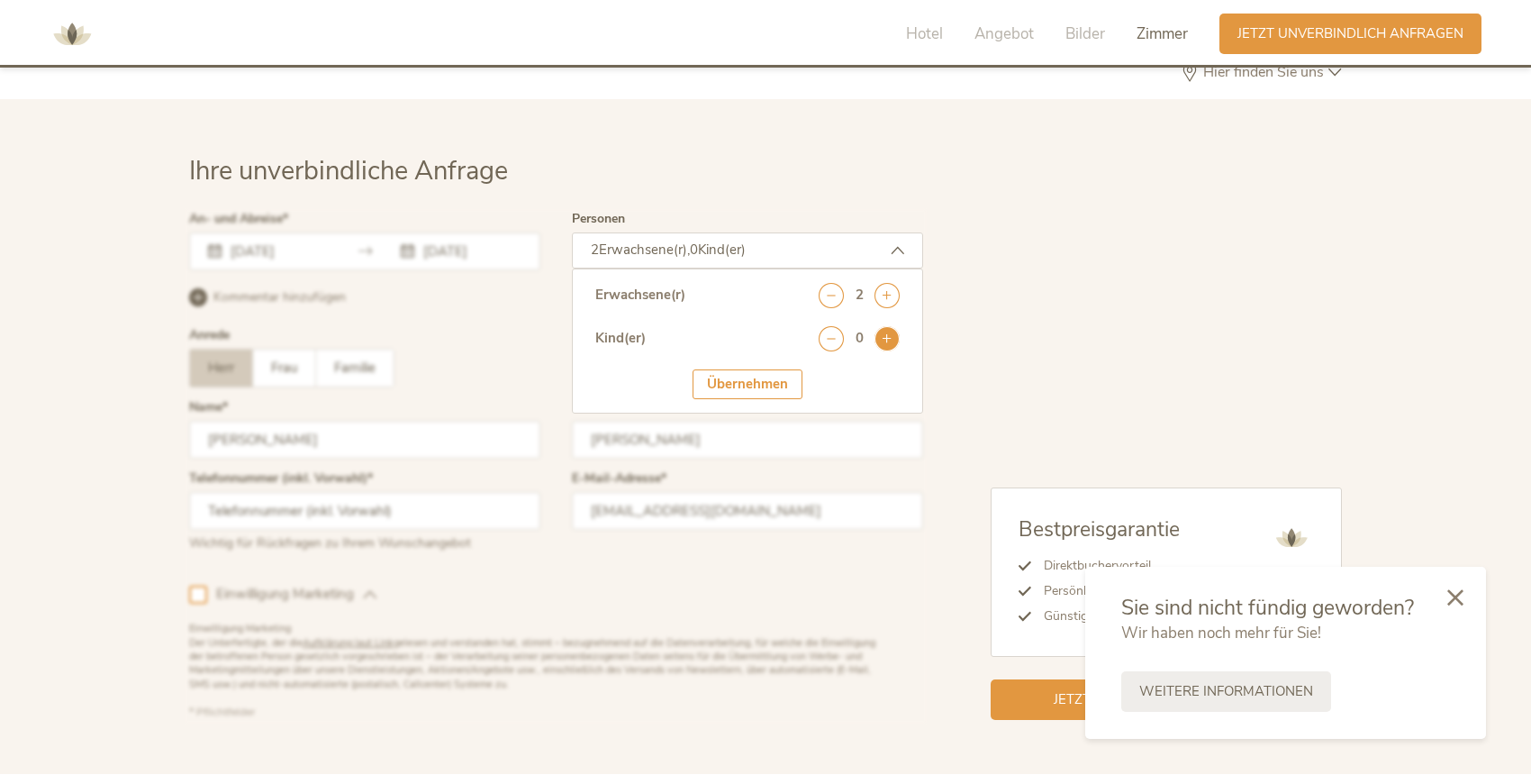
click at [885, 326] on icon at bounding box center [887, 338] width 25 height 25
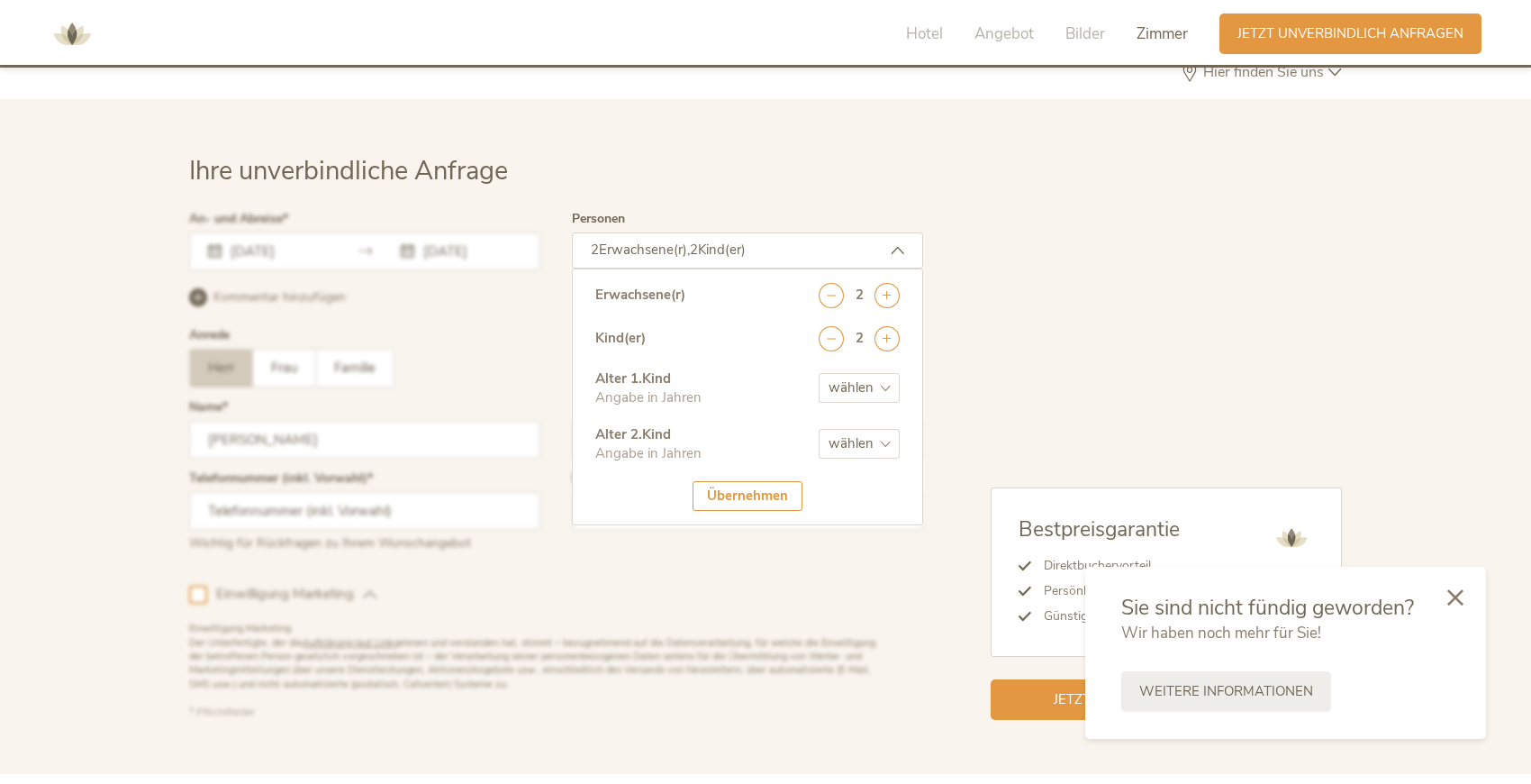
click at [886, 373] on select "wählen 0 1 2 3 4 5 6 7 8 9 10 11 12 13 14 15 16 17" at bounding box center [860, 387] width 81 height 30
select select "1"
click at [855, 429] on select "wählen 0 1 2 3 4 5 6 7 8 9 10 11 12 13 14 15 16 17" at bounding box center [860, 444] width 81 height 30
select select "3"
click at [767, 481] on div "Übernehmen" at bounding box center [747, 496] width 110 height 30
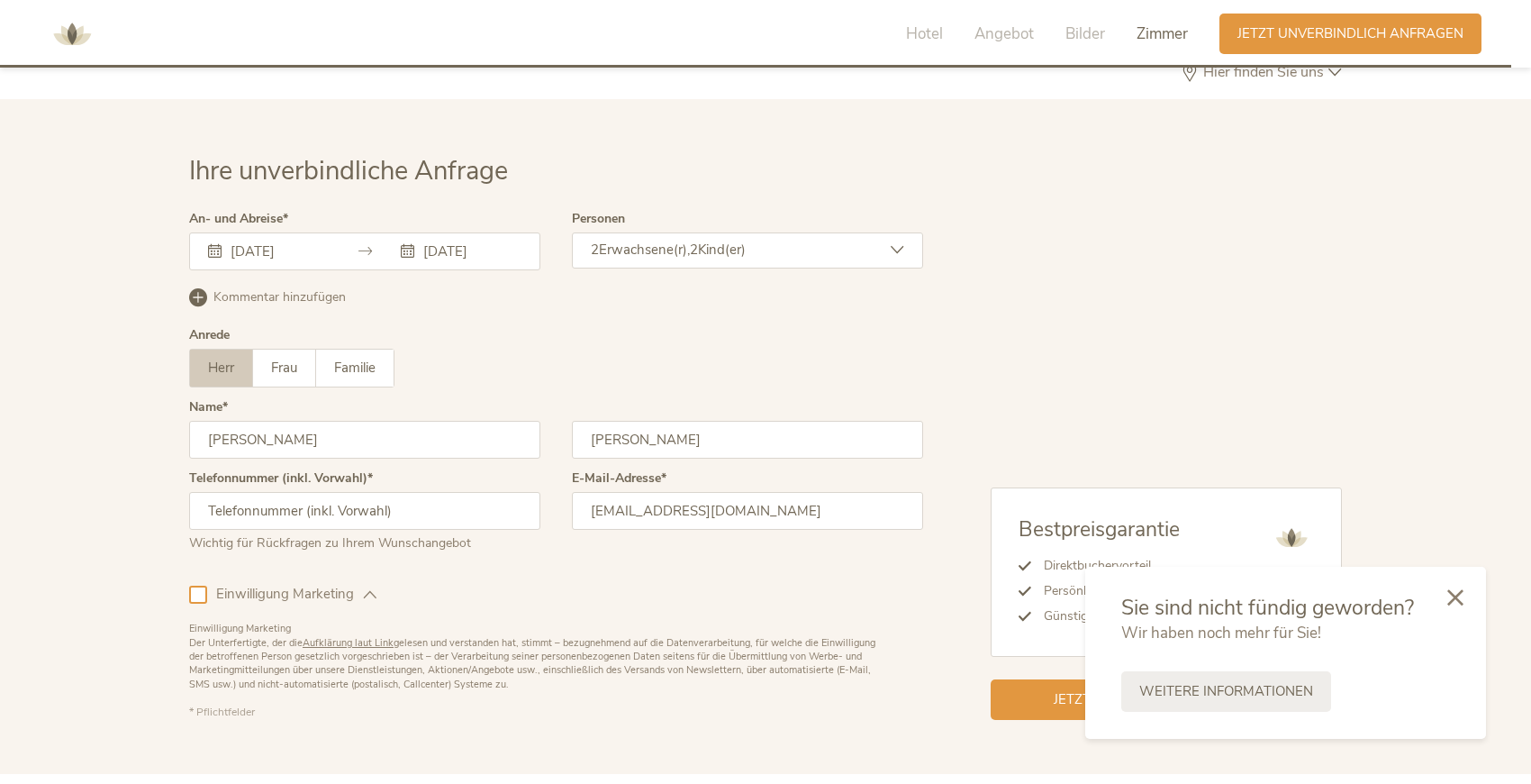
scroll to position [5339, 0]
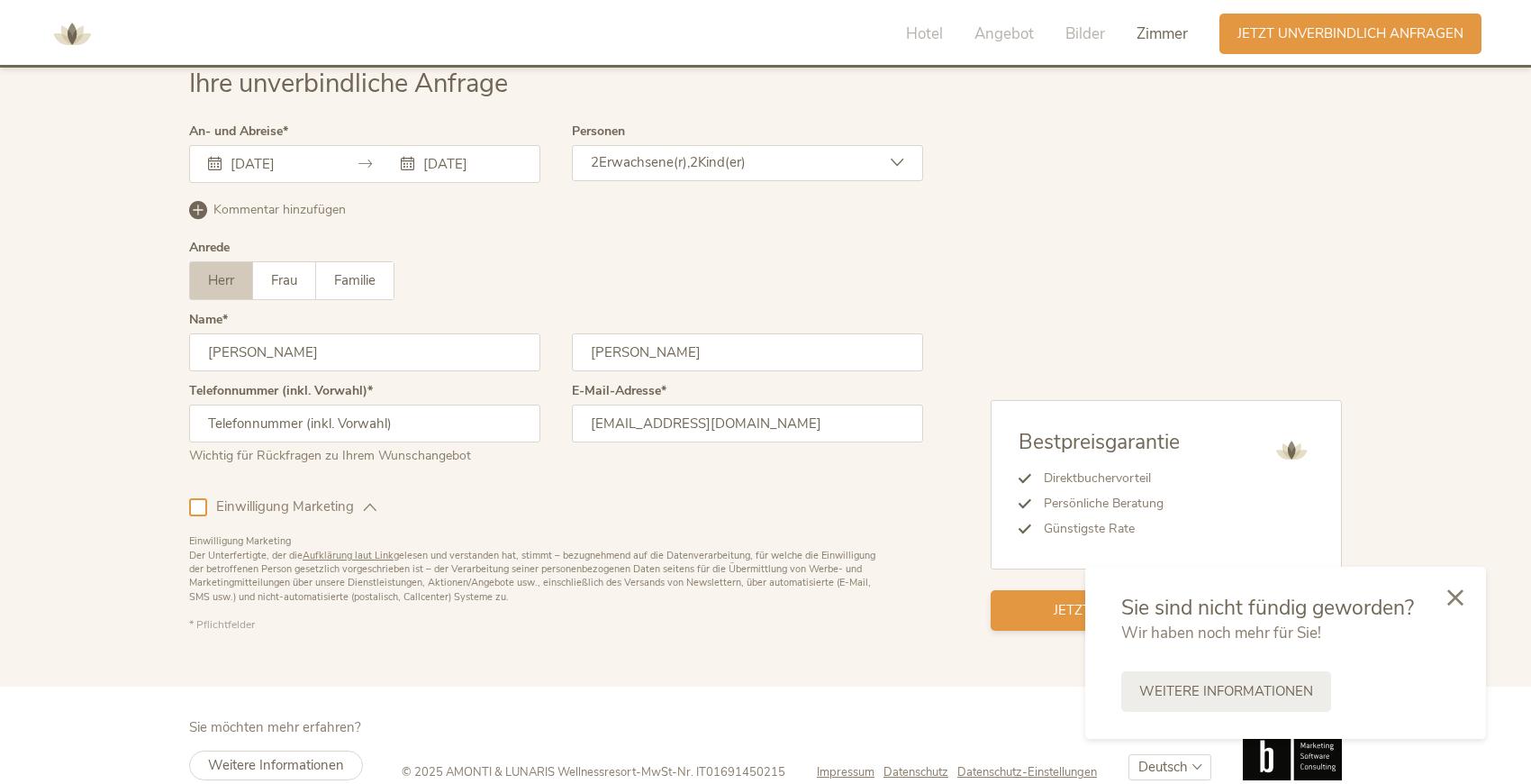
click at [1026, 590] on div "Jetzt unverbindlich anfragen" at bounding box center [1167, 610] width 351 height 41
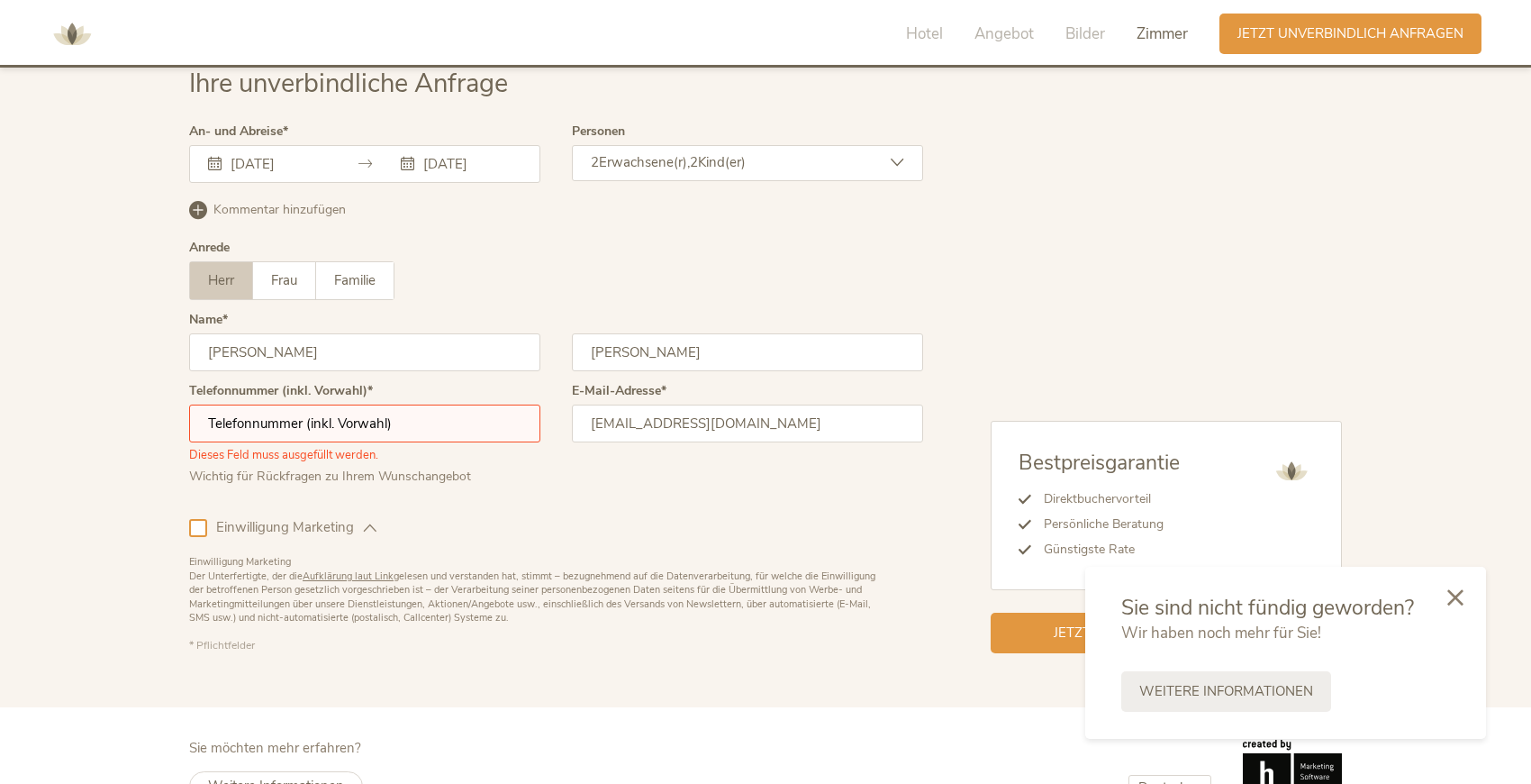
scroll to position [5360, 0]
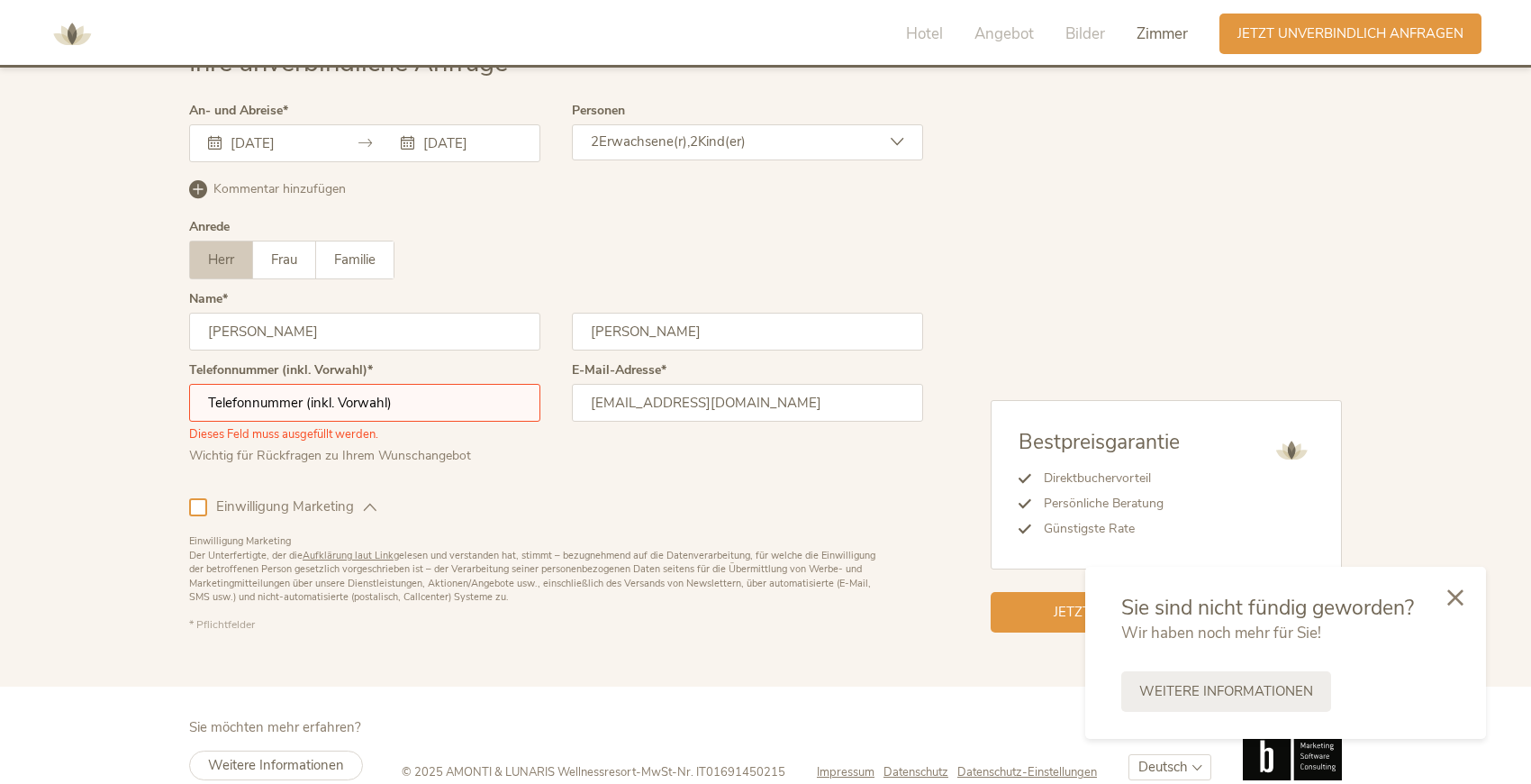
click at [345, 384] on input "text" at bounding box center [365, 402] width 351 height 38
type input "0"
type input "+4915122946682"
click at [1033, 590] on div "Jetzt unverbindlich anfragen" at bounding box center [1167, 610] width 351 height 41
